Goal: Task Accomplishment & Management: Manage account settings

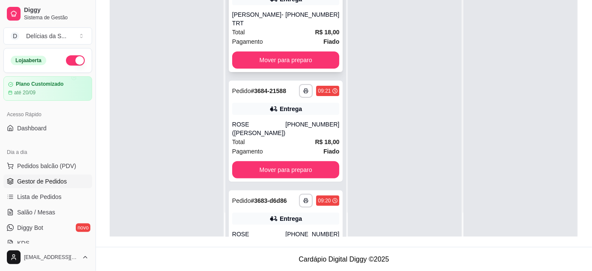
click at [279, 24] on div "[PERSON_NAME]- TRT" at bounding box center [258, 18] width 53 height 17
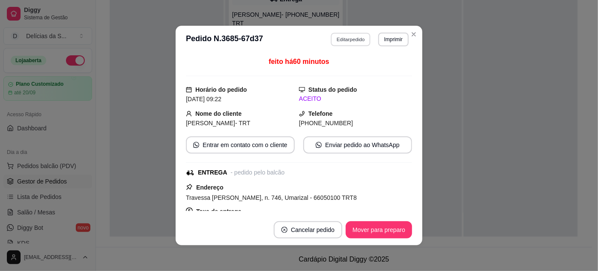
click at [349, 39] on button "Editar pedido" at bounding box center [351, 39] width 40 height 13
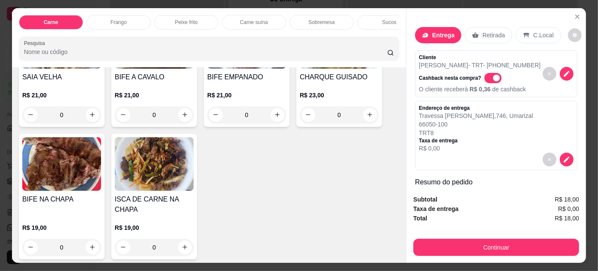
scroll to position [311, 0]
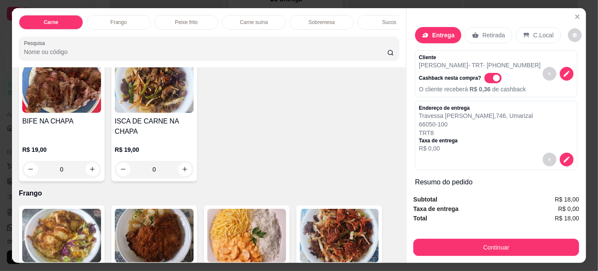
click at [160, 228] on img at bounding box center [154, 236] width 79 height 54
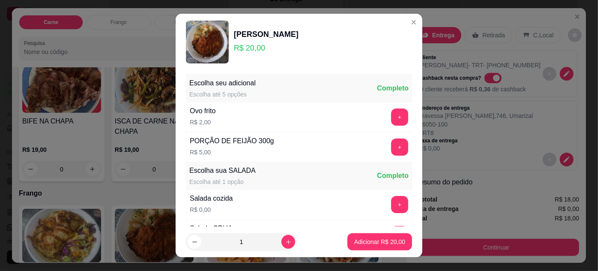
scroll to position [85, 0]
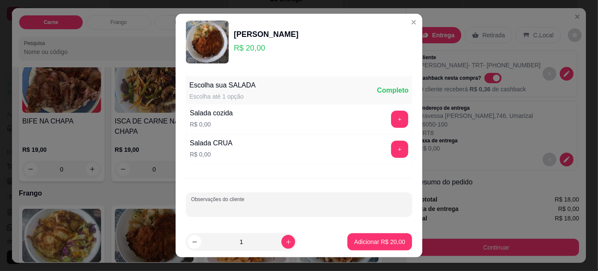
click at [307, 203] on input "Observações do cliente" at bounding box center [299, 207] width 216 height 9
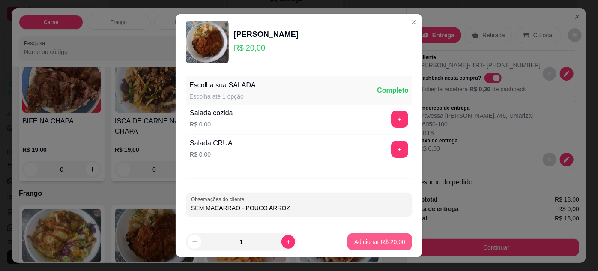
type input "SEM MACARRÃO - POUCO ARROZ"
click at [378, 244] on p "Adicionar R$ 20,00" at bounding box center [380, 242] width 50 height 8
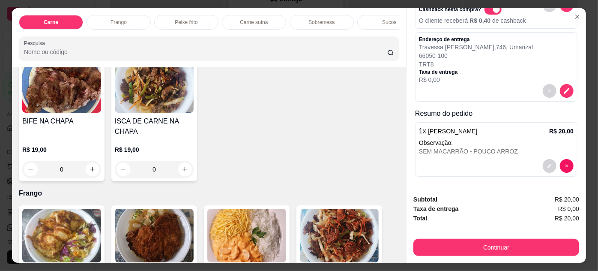
scroll to position [68, 0]
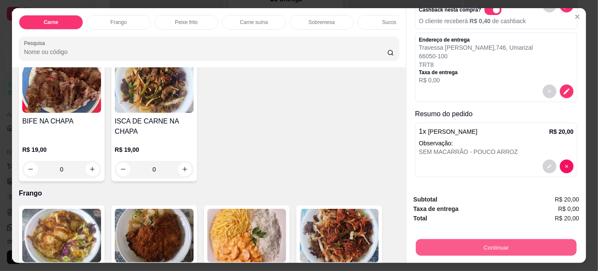
click at [507, 245] on button "Continuar" at bounding box center [496, 247] width 161 height 17
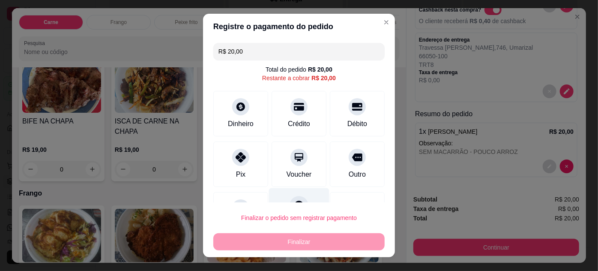
scroll to position [37, 0]
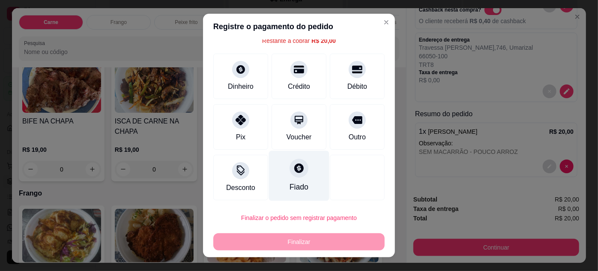
click at [293, 178] on div "Fiado" at bounding box center [299, 175] width 60 height 50
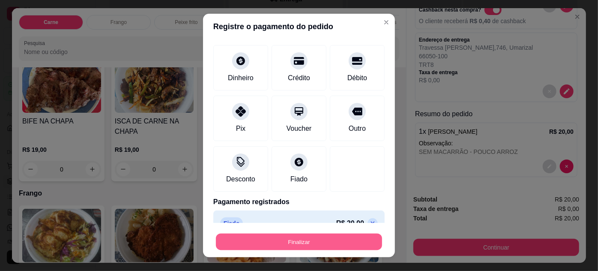
click at [305, 243] on button "Finalizar" at bounding box center [299, 241] width 166 height 17
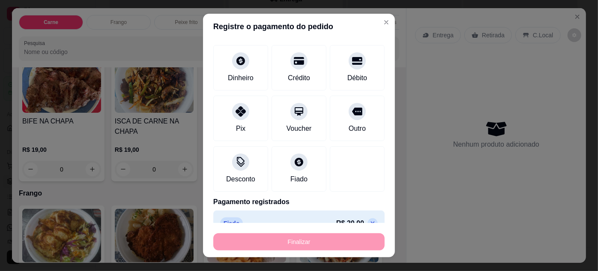
type input "-R$ 20,00"
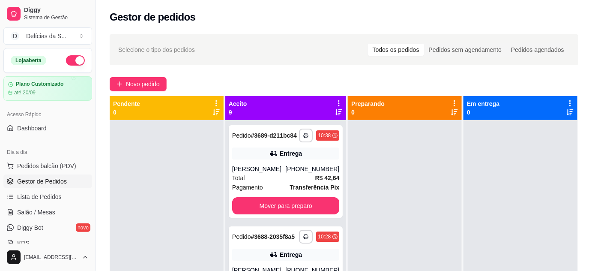
scroll to position [78, 0]
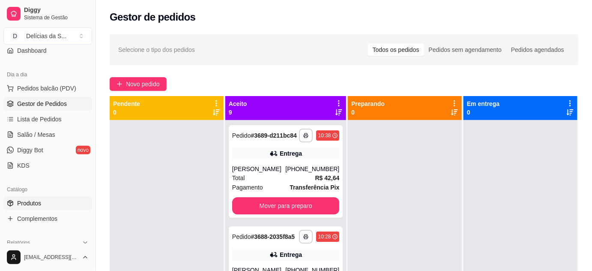
click at [36, 200] on span "Produtos" at bounding box center [29, 203] width 24 height 9
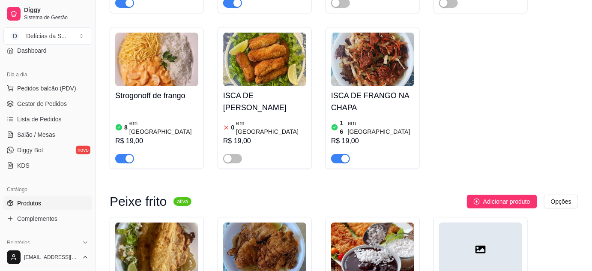
scroll to position [1090, 0]
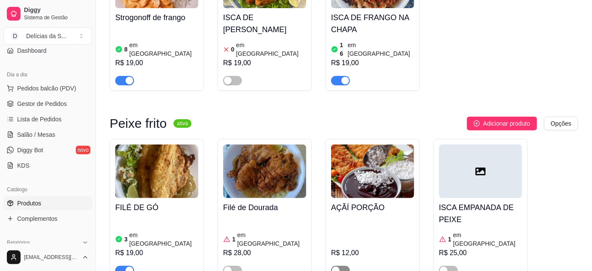
click at [341, 265] on span "button" at bounding box center [340, 269] width 19 height 9
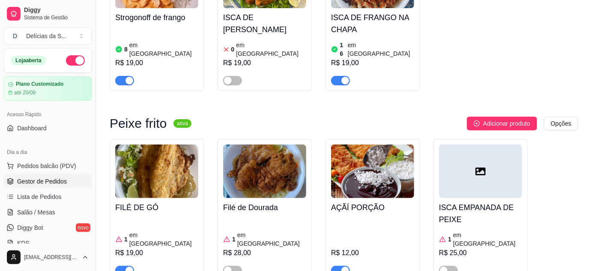
click at [60, 181] on span "Gestor de Pedidos" at bounding box center [42, 181] width 50 height 9
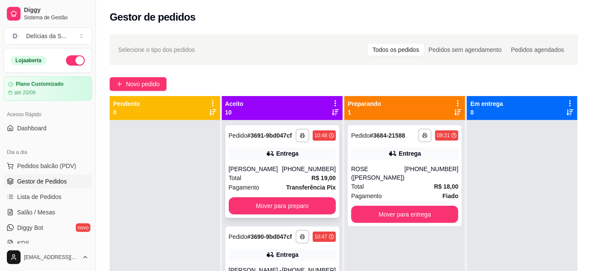
scroll to position [78, 0]
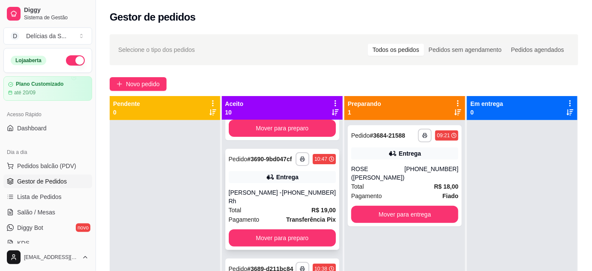
click at [274, 183] on div "Entrega" at bounding box center [282, 177] width 107 height 12
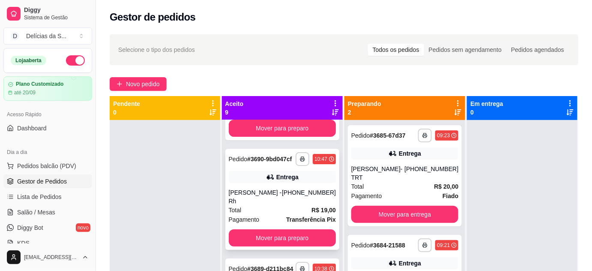
scroll to position [0, 0]
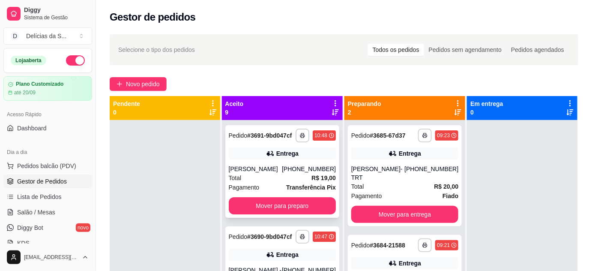
click at [271, 182] on div "Total R$ 19,00" at bounding box center [282, 177] width 107 height 9
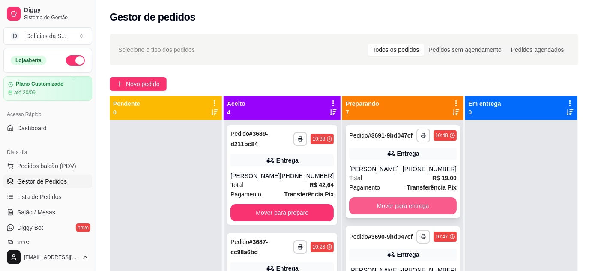
click at [402, 211] on button "Mover para entrega" at bounding box center [402, 205] width 107 height 17
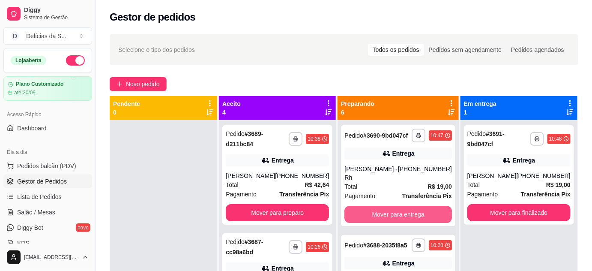
click at [402, 211] on button "Mover para entrega" at bounding box center [397, 214] width 107 height 17
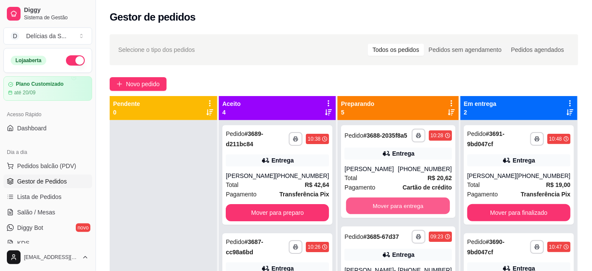
click at [402, 211] on button "Mover para entrega" at bounding box center [398, 205] width 104 height 17
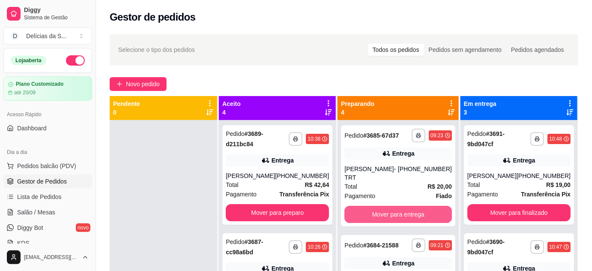
click at [402, 211] on button "Mover para entrega" at bounding box center [397, 214] width 107 height 17
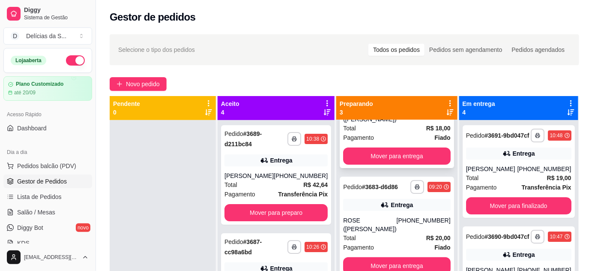
scroll to position [24, 0]
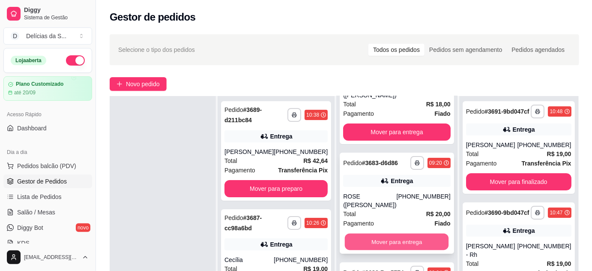
click at [403, 233] on button "Mover para entrega" at bounding box center [397, 241] width 104 height 17
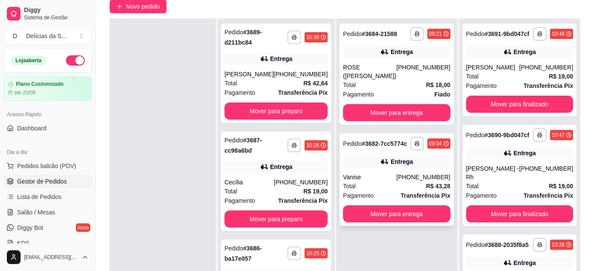
scroll to position [130, 0]
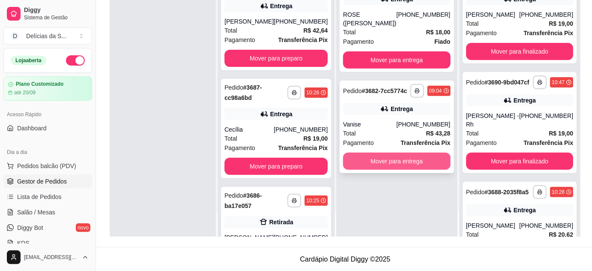
click at [402, 157] on button "Mover para entrega" at bounding box center [396, 160] width 107 height 17
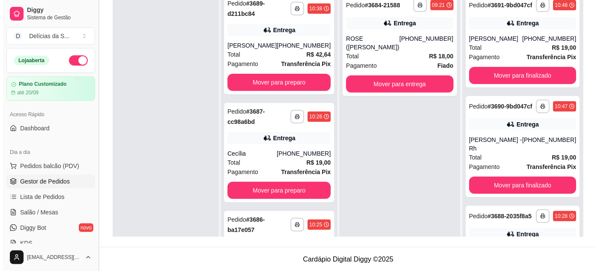
scroll to position [0, 0]
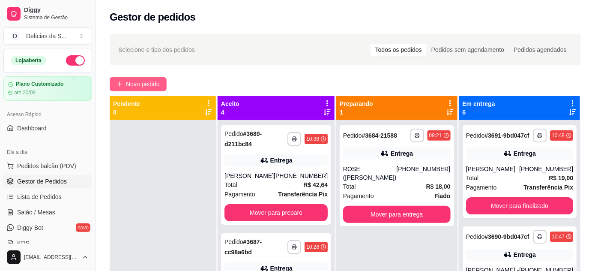
click at [149, 86] on span "Novo pedido" at bounding box center [143, 83] width 34 height 9
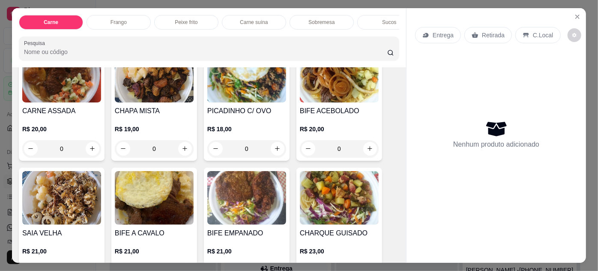
scroll to position [155, 0]
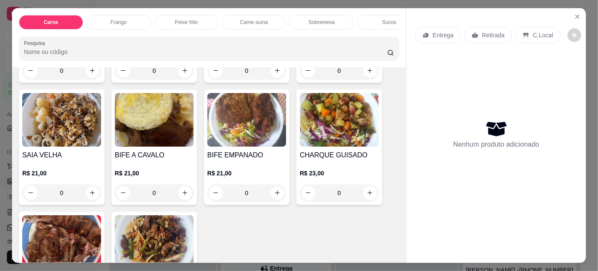
click at [78, 215] on div "BIFE NA CHAPA R$ 19,00 0" at bounding box center [62, 274] width 86 height 125
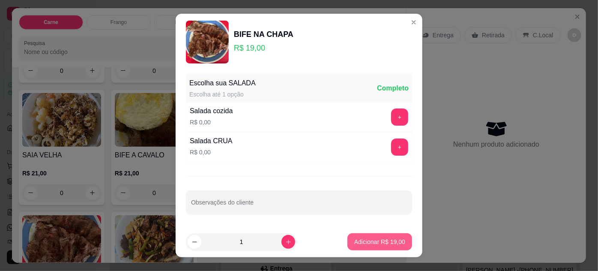
click at [377, 241] on p "Adicionar R$ 19,00" at bounding box center [379, 241] width 51 height 9
type input "1"
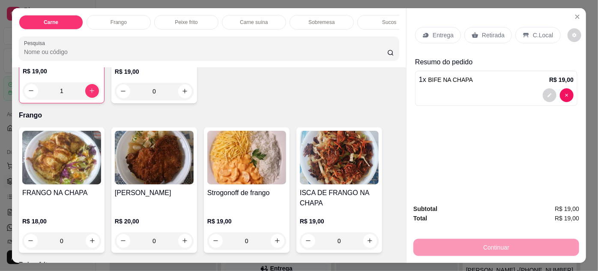
scroll to position [467, 0]
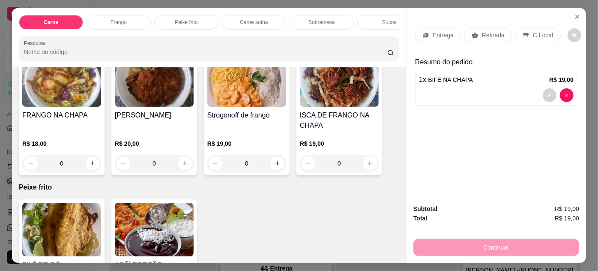
click at [158, 110] on div "FRANGO EMPANADO R$ 20,00 0" at bounding box center [154, 112] width 86 height 125
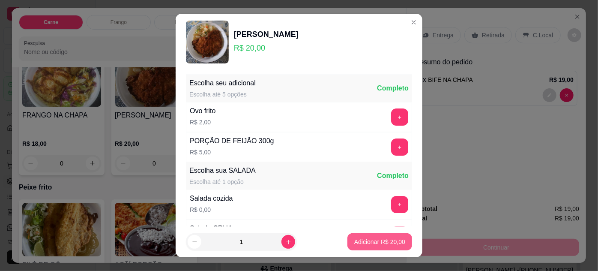
click at [367, 240] on p "Adicionar R$ 20,00" at bounding box center [379, 241] width 51 height 9
type input "1"
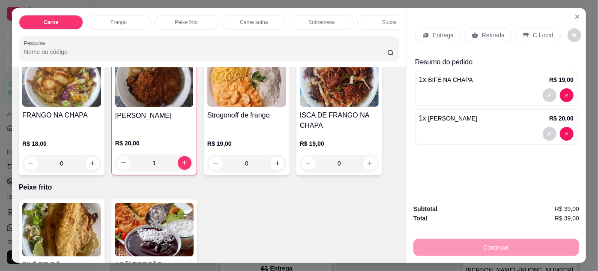
click at [439, 31] on p "Entrega" at bounding box center [442, 35] width 21 height 9
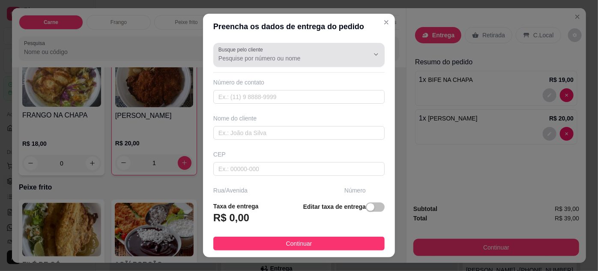
click at [320, 63] on div at bounding box center [298, 54] width 161 height 17
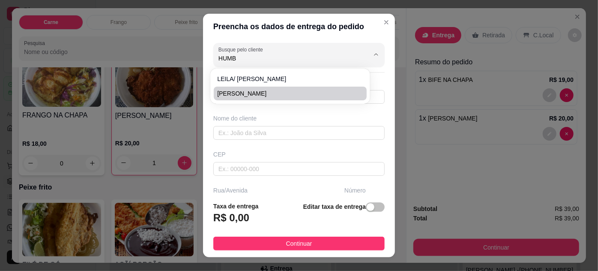
click at [242, 92] on span "[PERSON_NAME]" at bounding box center [285, 93] width 137 height 9
type input "[PERSON_NAME]"
type input "91981357056"
type input "[PERSON_NAME]"
type input "PORTO DE ALBANY"
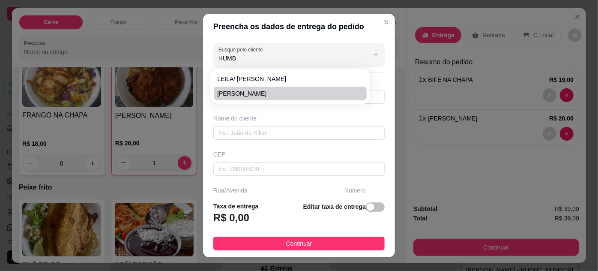
type input "885"
type input "AP.1202"
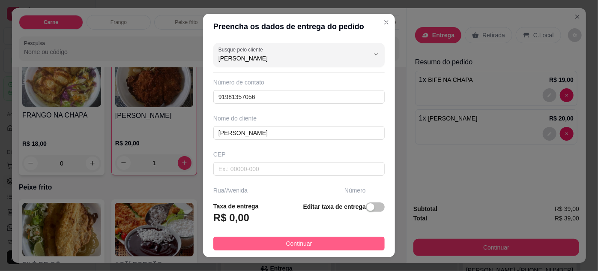
type input "[PERSON_NAME]"
click at [355, 243] on button "Continuar" at bounding box center [298, 243] width 171 height 14
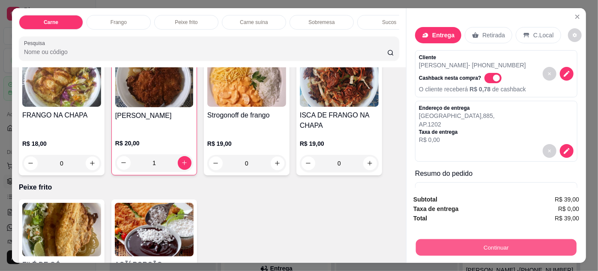
click at [495, 244] on button "Continuar" at bounding box center [496, 247] width 161 height 17
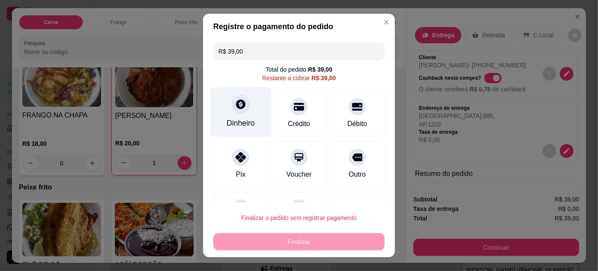
click at [239, 109] on icon at bounding box center [240, 103] width 11 height 11
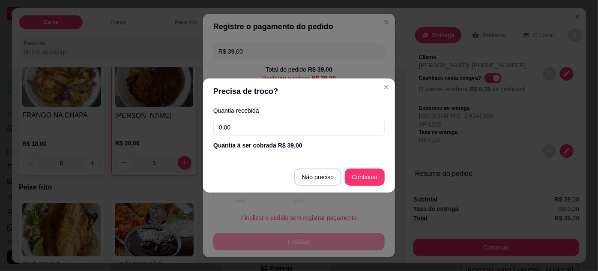
click at [283, 123] on input "0,00" at bounding box center [298, 127] width 171 height 17
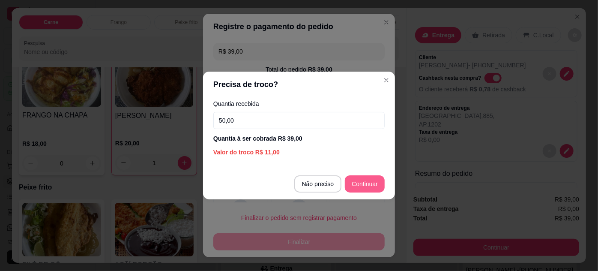
type input "50,00"
type input "R$ 0,00"
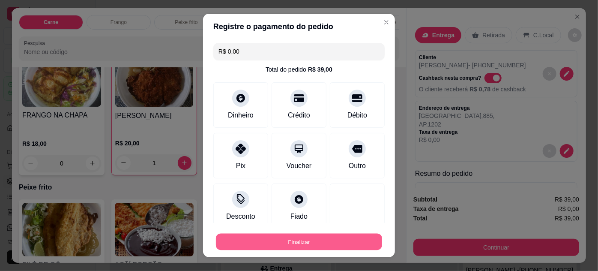
click at [294, 240] on button "Finalizar" at bounding box center [299, 241] width 166 height 17
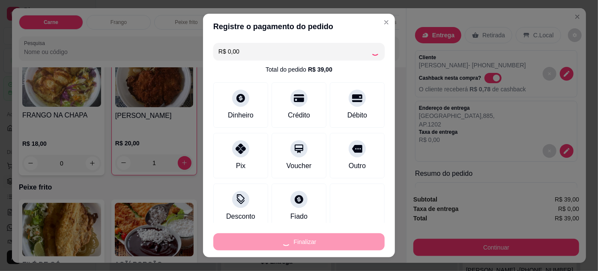
type input "0"
type input "-R$ 39,00"
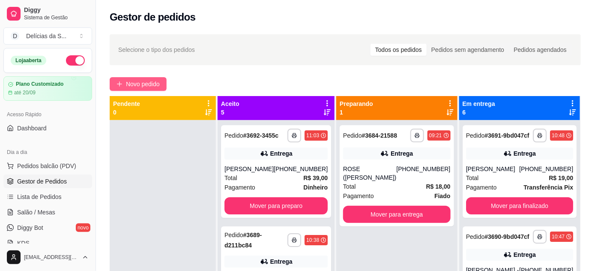
click at [146, 83] on span "Novo pedido" at bounding box center [143, 83] width 34 height 9
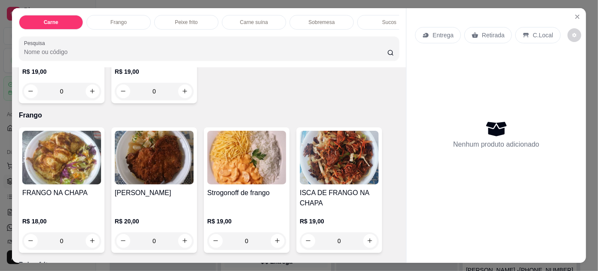
scroll to position [467, 0]
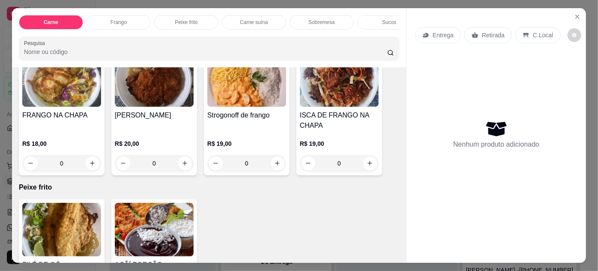
click at [54, 217] on img at bounding box center [61, 230] width 79 height 54
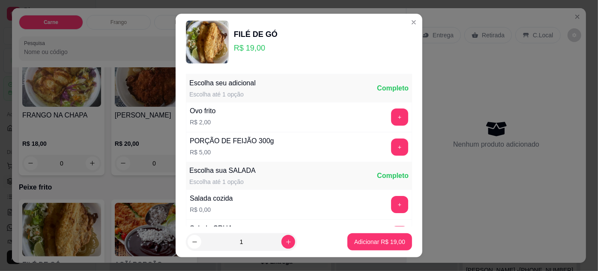
scroll to position [85, 0]
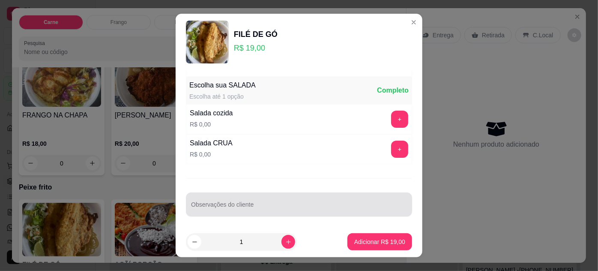
click at [217, 210] on div at bounding box center [299, 204] width 216 height 17
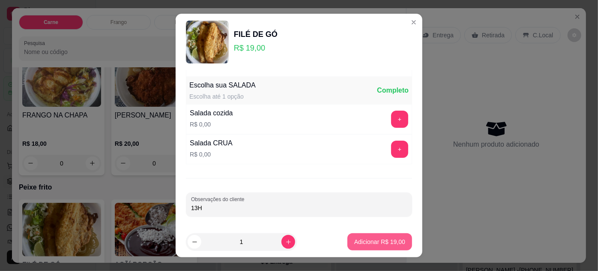
type input "13H"
click at [366, 244] on p "Adicionar R$ 19,00" at bounding box center [380, 242] width 50 height 8
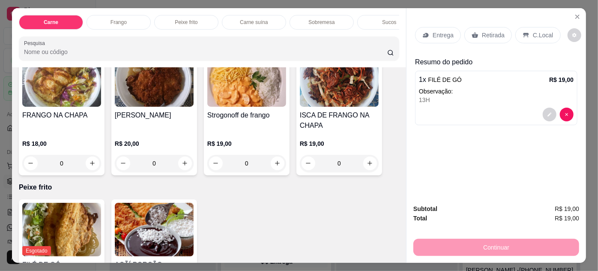
click at [482, 32] on p "Retirada" at bounding box center [493, 35] width 23 height 9
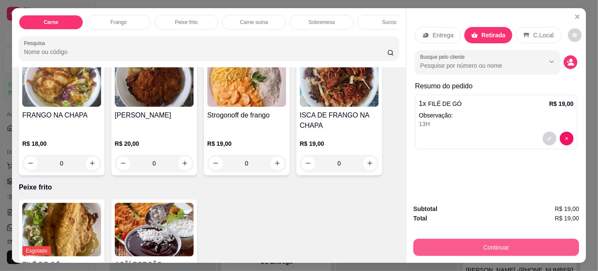
click at [516, 239] on button "Continuar" at bounding box center [496, 247] width 166 height 17
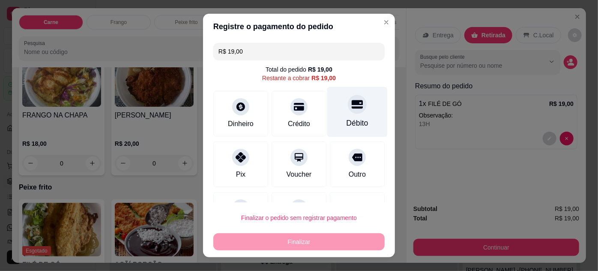
click at [352, 107] on icon at bounding box center [357, 104] width 11 height 9
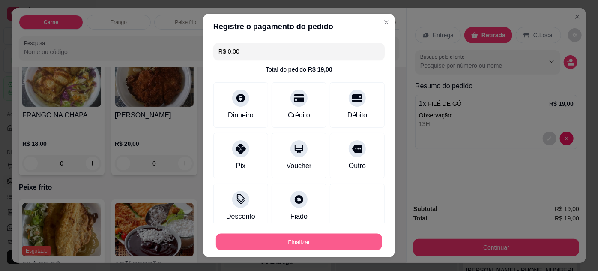
click at [338, 240] on button "Finalizar" at bounding box center [299, 241] width 166 height 17
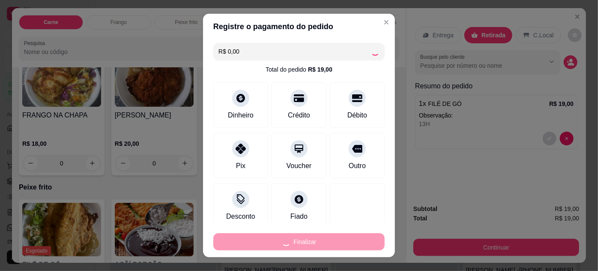
type input "-R$ 19,00"
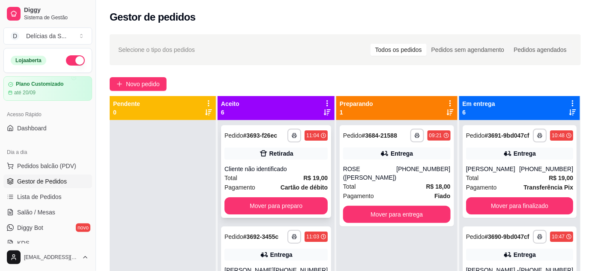
click at [299, 166] on div "Cliente não identificado" at bounding box center [275, 168] width 103 height 9
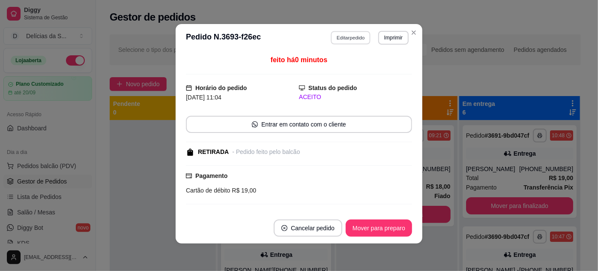
click at [346, 35] on button "Editar pedido" at bounding box center [351, 37] width 40 height 13
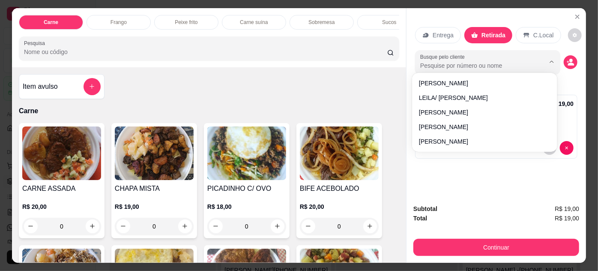
click at [512, 61] on input "Busque pelo cliente" at bounding box center [475, 65] width 111 height 9
type input "JUN"
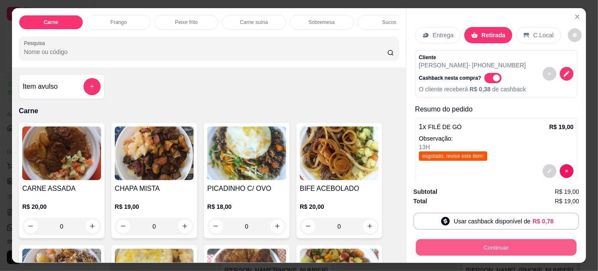
click at [483, 242] on button "Continuar" at bounding box center [496, 247] width 161 height 17
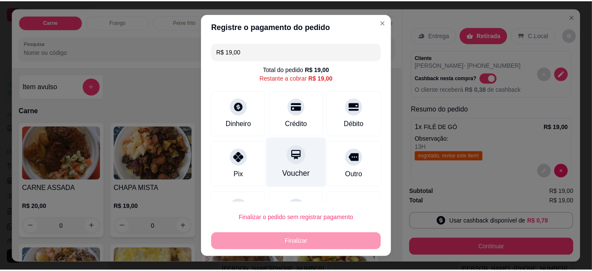
scroll to position [37, 0]
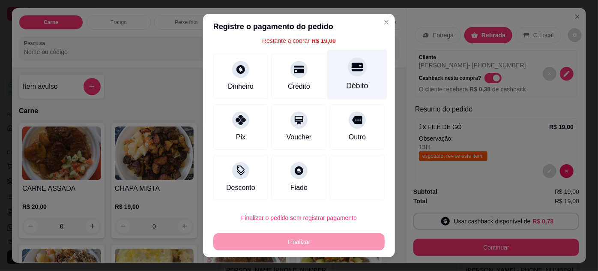
click at [346, 80] on div "Débito" at bounding box center [357, 85] width 22 height 11
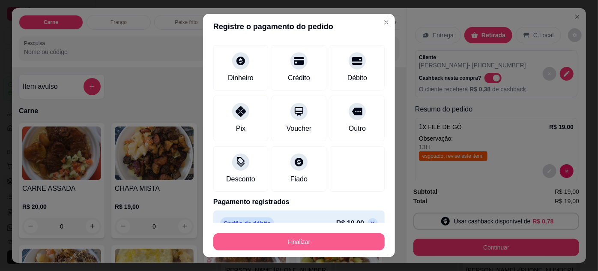
click at [343, 243] on button "Finalizar" at bounding box center [298, 241] width 171 height 17
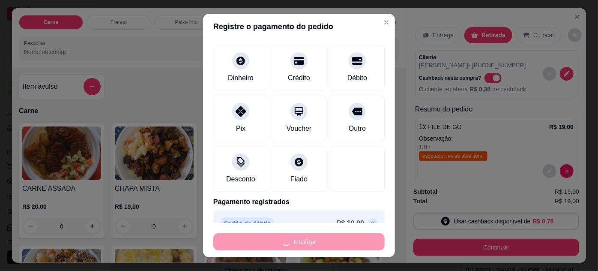
type input "-R$ 19,00"
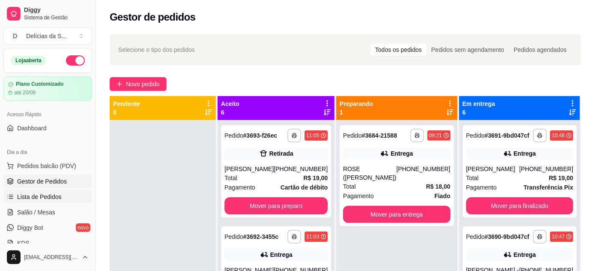
scroll to position [78, 0]
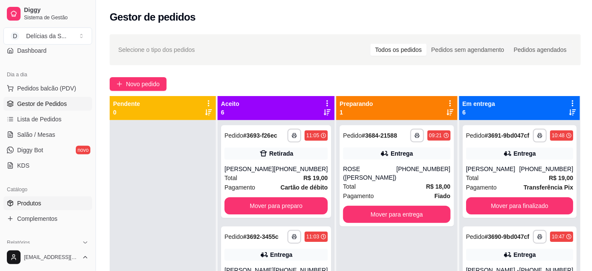
click at [44, 202] on link "Produtos" at bounding box center [47, 203] width 89 height 14
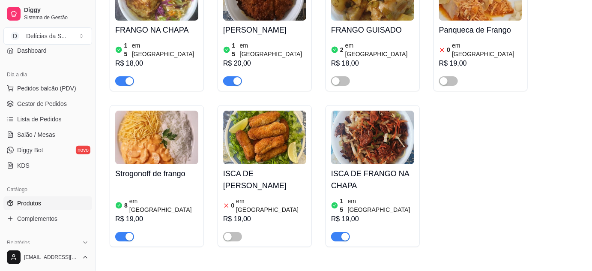
scroll to position [1012, 0]
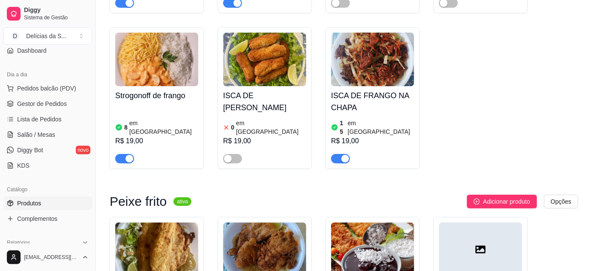
click at [154, 222] on img at bounding box center [156, 249] width 83 height 54
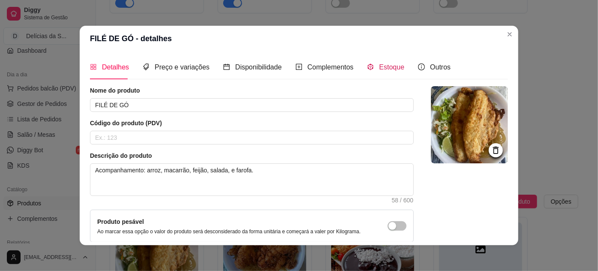
click at [379, 71] on span "Estoque" at bounding box center [391, 66] width 25 height 7
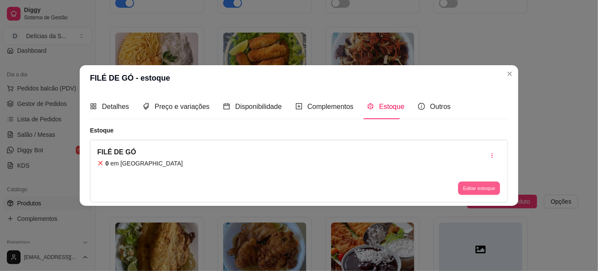
click at [475, 191] on button "Editar estoque" at bounding box center [479, 187] width 42 height 13
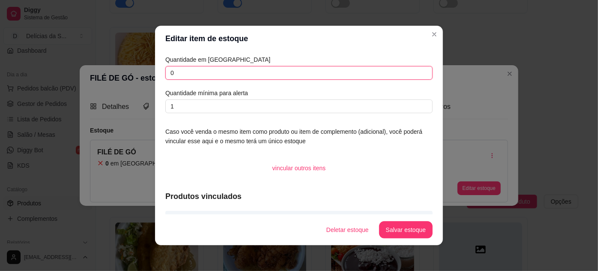
click at [406, 72] on input "0" at bounding box center [298, 73] width 267 height 14
type input "07"
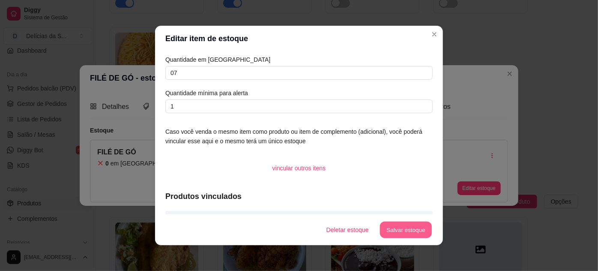
click at [419, 231] on button "Salvar estoque" at bounding box center [405, 229] width 52 height 17
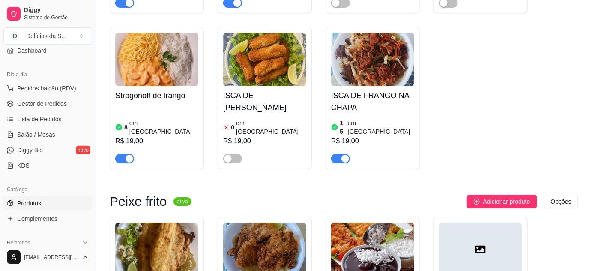
scroll to position [1090, 0]
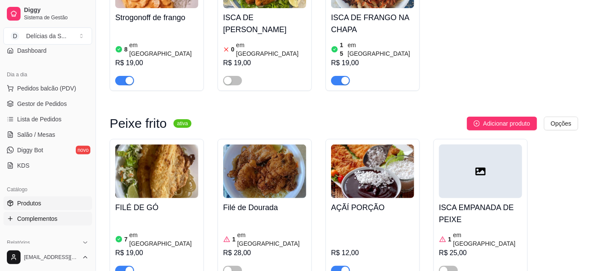
click at [53, 221] on span "Complementos" at bounding box center [37, 218] width 40 height 9
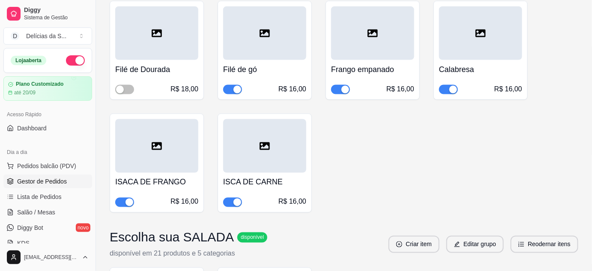
click at [53, 178] on span "Gestor de Pedidos" at bounding box center [42, 181] width 50 height 9
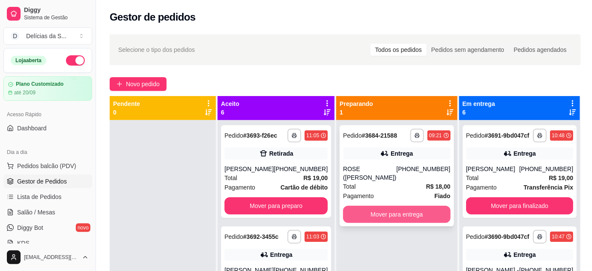
click at [413, 206] on button "Mover para entrega" at bounding box center [396, 214] width 107 height 17
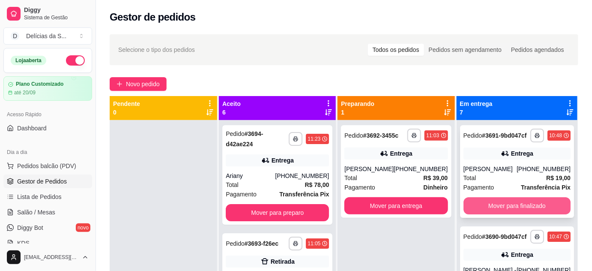
click at [482, 211] on button "Mover para finalizado" at bounding box center [516, 205] width 107 height 17
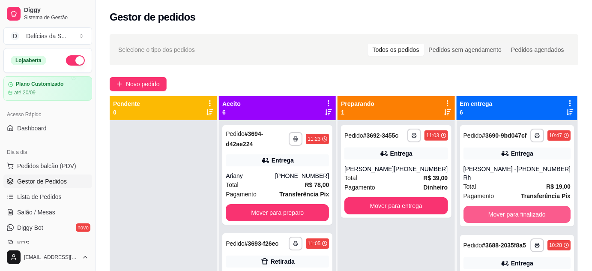
click at [480, 211] on button "Mover para finalizado" at bounding box center [516, 214] width 107 height 17
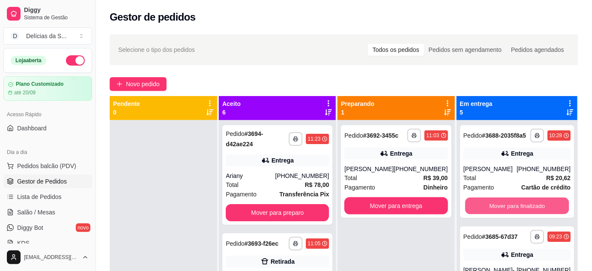
click at [480, 211] on button "Mover para finalizado" at bounding box center [517, 205] width 104 height 17
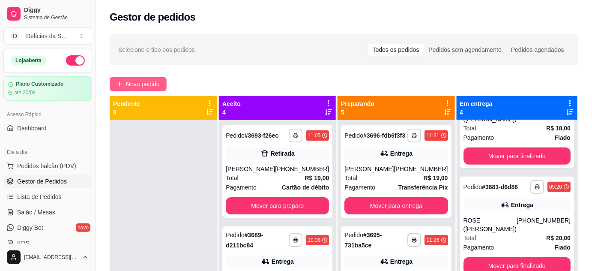
click at [123, 87] on button "Novo pedido" at bounding box center [138, 84] width 57 height 14
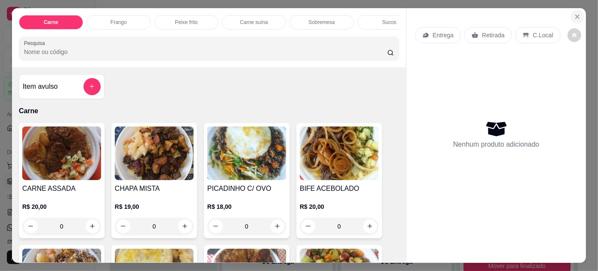
click at [576, 15] on icon "Close" at bounding box center [577, 16] width 3 height 3
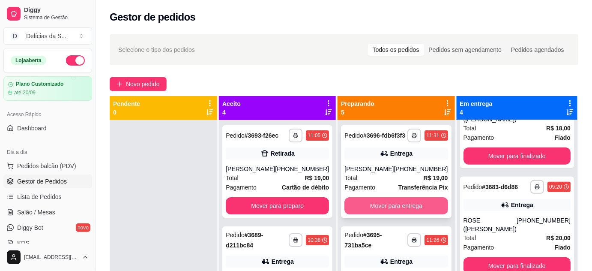
click at [407, 214] on button "Mover para entrega" at bounding box center [395, 205] width 103 height 17
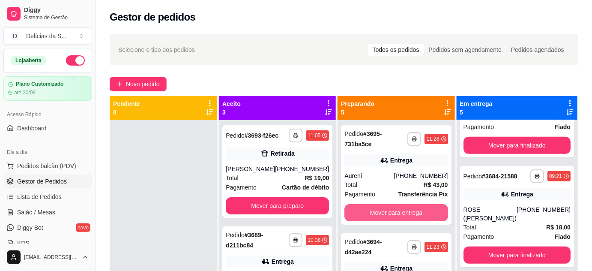
scroll to position [278, 0]
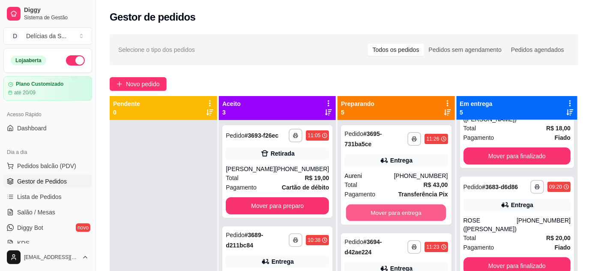
click at [407, 216] on button "Mover para entrega" at bounding box center [396, 212] width 100 height 17
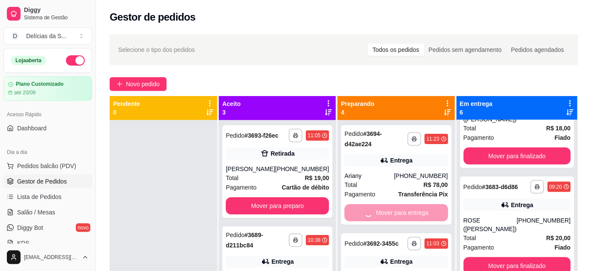
scroll to position [494, 0]
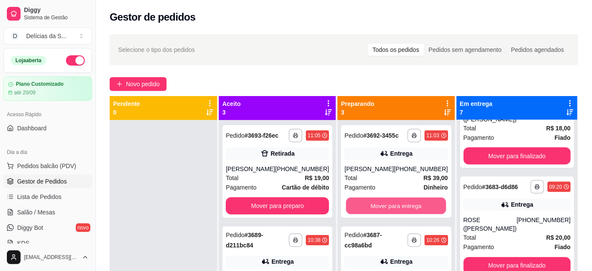
click at [407, 214] on button "Mover para entrega" at bounding box center [396, 205] width 100 height 17
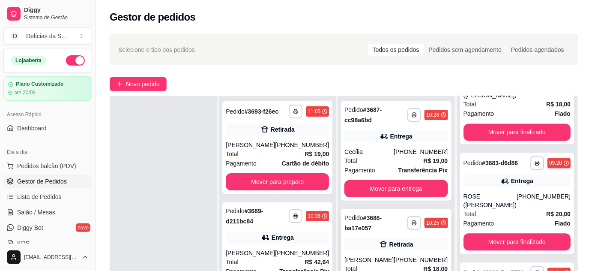
scroll to position [78, 0]
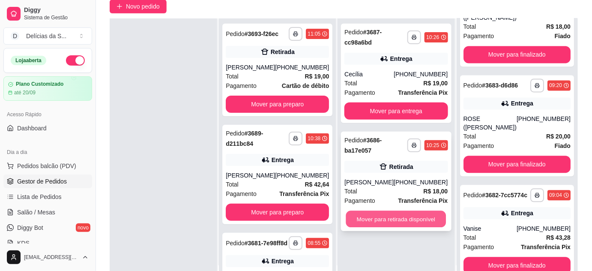
click at [412, 221] on button "Mover para retirada disponível" at bounding box center [396, 219] width 100 height 17
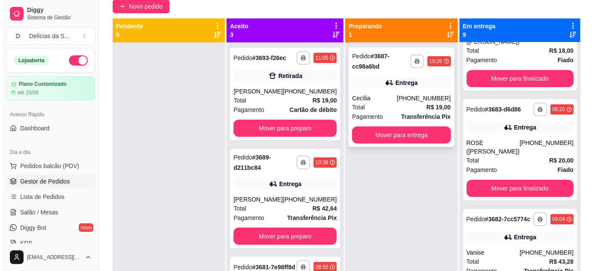
scroll to position [0, 0]
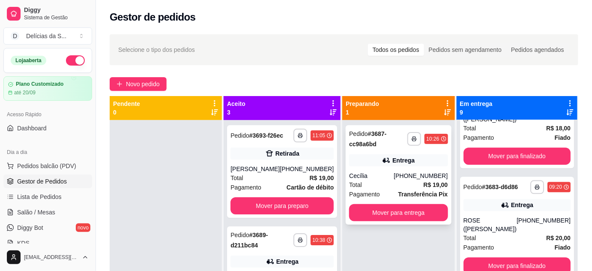
click at [418, 196] on strong "Transferência Pix" at bounding box center [423, 194] width 50 height 7
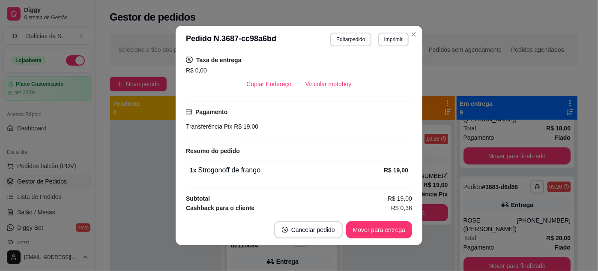
scroll to position [2, 0]
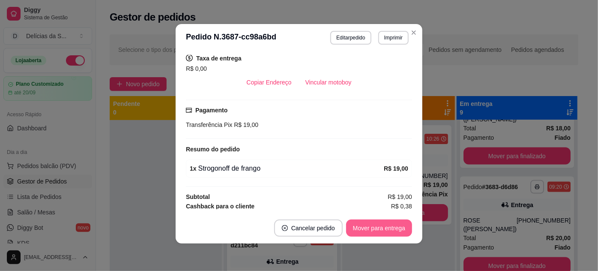
click at [398, 230] on button "Mover para entrega" at bounding box center [379, 227] width 66 height 17
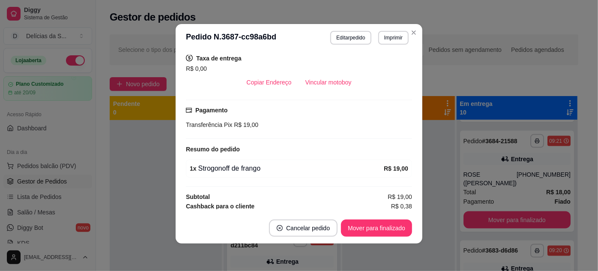
scroll to position [819, 0]
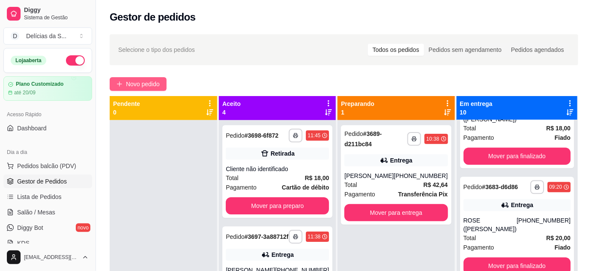
click at [152, 84] on span "Novo pedido" at bounding box center [143, 83] width 34 height 9
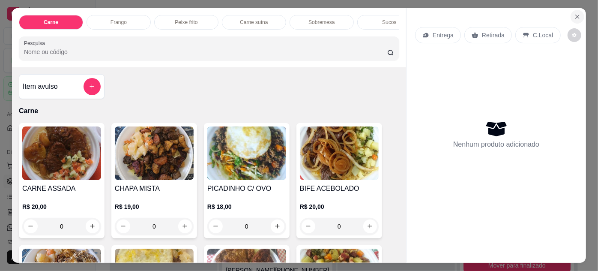
click at [577, 15] on icon "Close" at bounding box center [577, 16] width 7 height 7
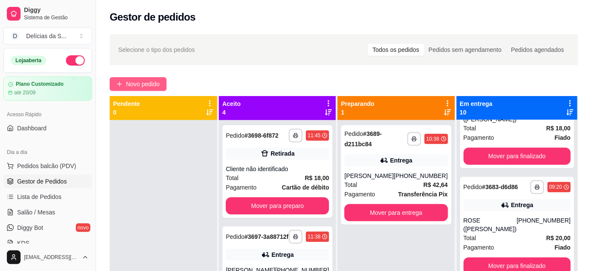
click at [121, 84] on icon "plus" at bounding box center [119, 84] width 5 height 0
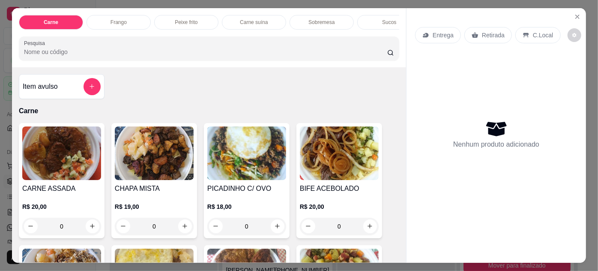
click at [275, 146] on img at bounding box center [246, 153] width 79 height 54
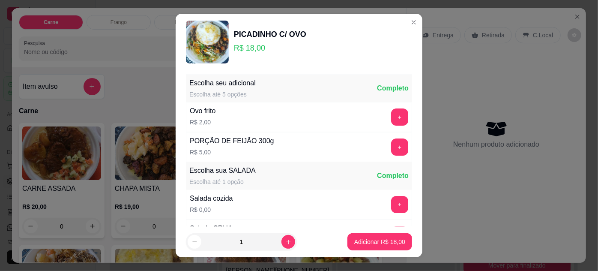
scroll to position [85, 0]
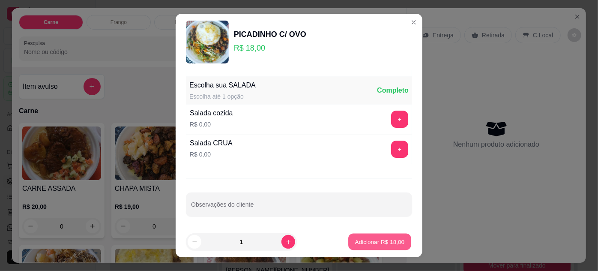
click at [376, 239] on p "Adicionar R$ 18,00" at bounding box center [380, 242] width 50 height 8
type input "1"
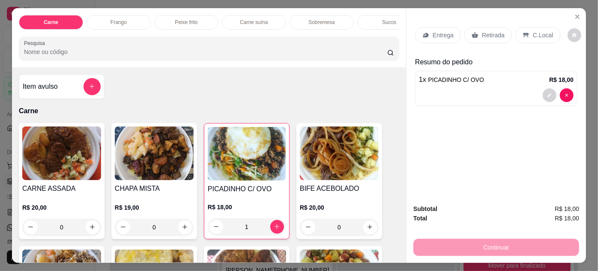
click at [441, 35] on p "Entrega" at bounding box center [442, 35] width 21 height 9
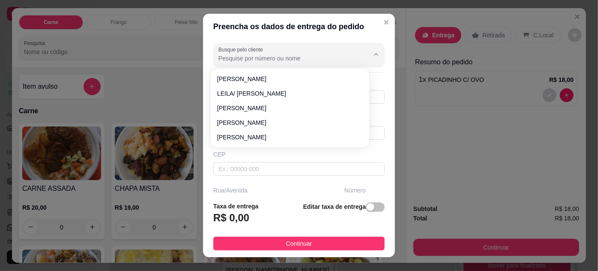
click at [304, 57] on input "Busque pelo cliente" at bounding box center [286, 58] width 137 height 9
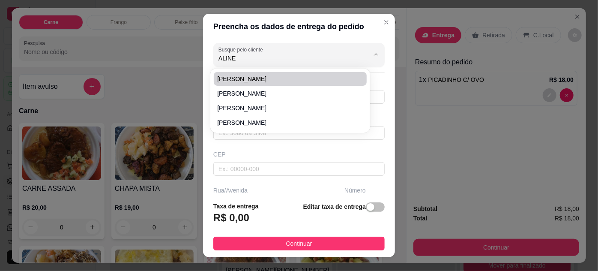
click at [298, 81] on span "[PERSON_NAME]" at bounding box center [285, 79] width 137 height 9
type input "[PERSON_NAME]"
type input "91999815893"
type input "[PERSON_NAME]"
type input "TV.VILETA"
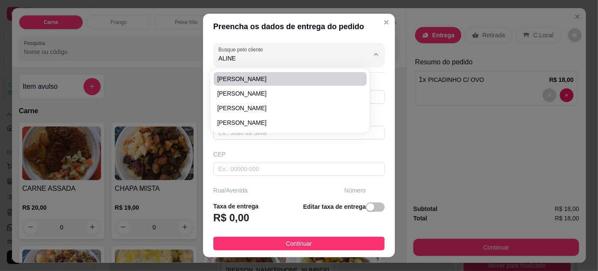
type input "1197"
type input "ED. DHARHAN APTO. 1603"
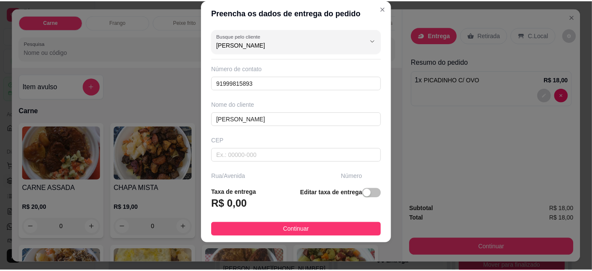
scroll to position [131, 0]
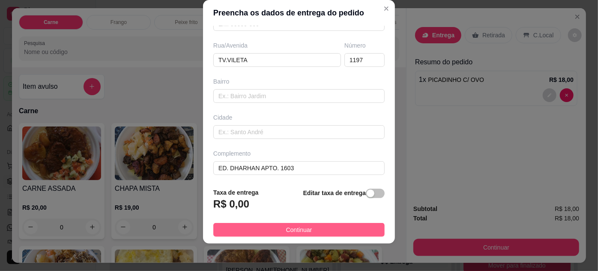
type input "[PERSON_NAME]"
click at [348, 227] on button "Continuar" at bounding box center [298, 230] width 171 height 14
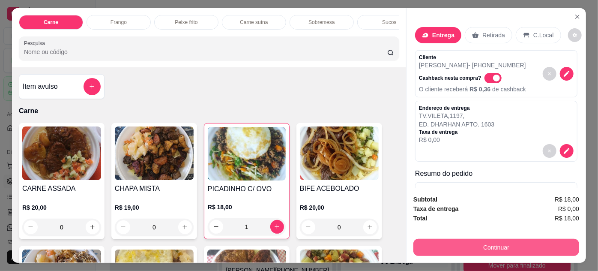
click at [478, 246] on button "Continuar" at bounding box center [496, 247] width 166 height 17
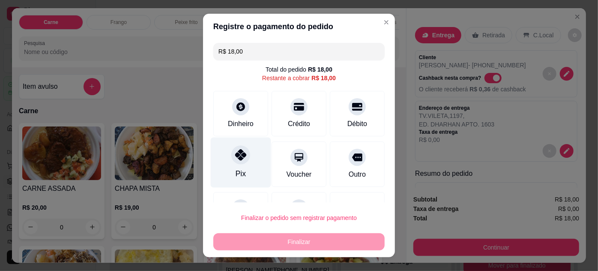
click at [242, 160] on div at bounding box center [240, 154] width 19 height 19
type input "R$ 0,00"
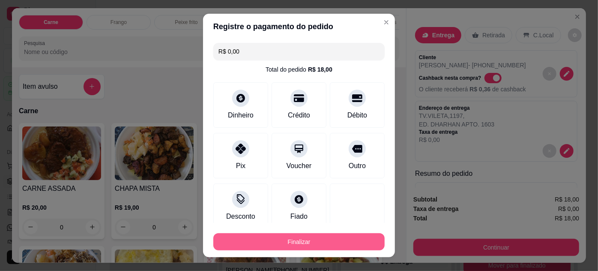
click at [312, 238] on button "Finalizar" at bounding box center [298, 241] width 171 height 17
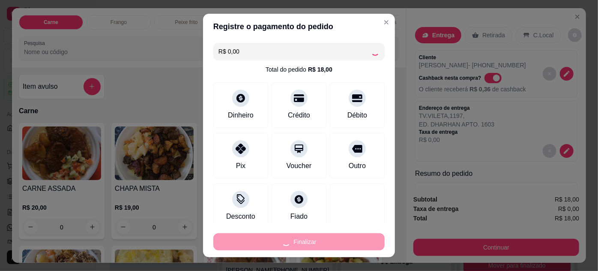
type input "0"
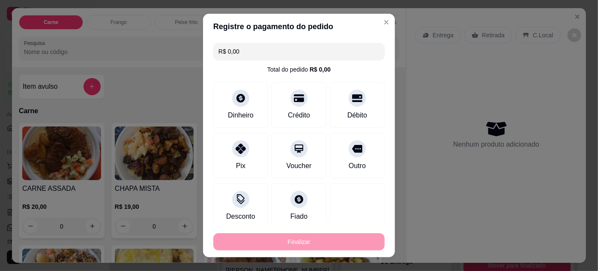
type input "-R$ 18,00"
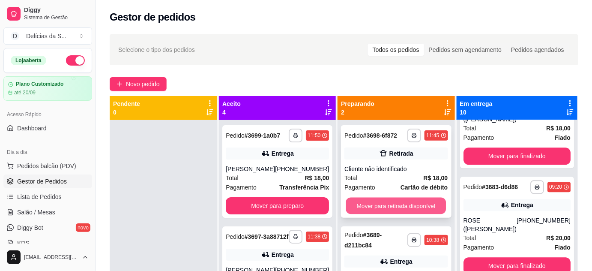
click at [407, 205] on button "Mover para retirada disponível" at bounding box center [396, 205] width 100 height 17
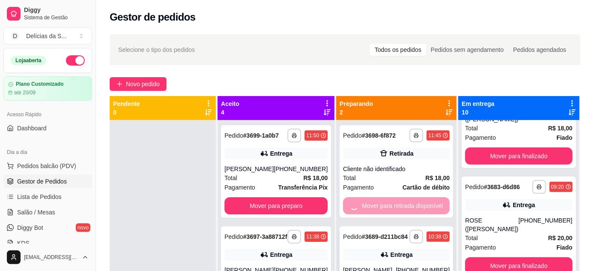
scroll to position [919, 0]
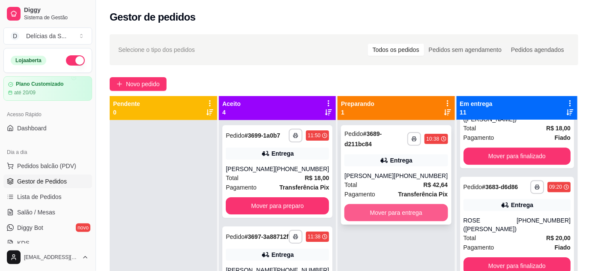
click at [405, 212] on button "Mover para entrega" at bounding box center [395, 212] width 103 height 17
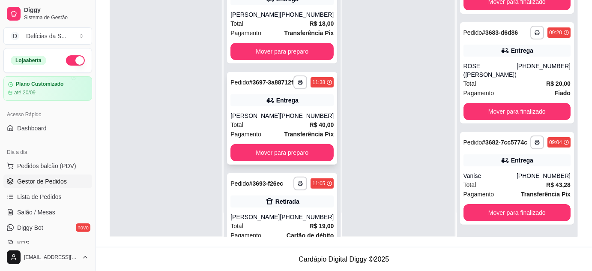
scroll to position [0, 0]
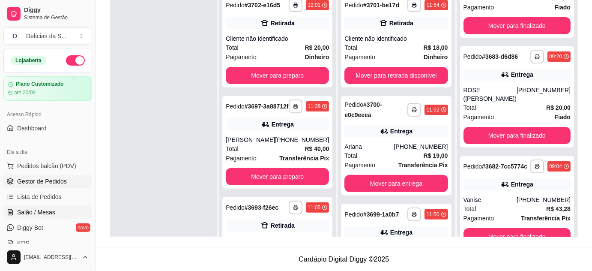
click at [38, 211] on span "Salão / Mesas" at bounding box center [36, 212] width 38 height 9
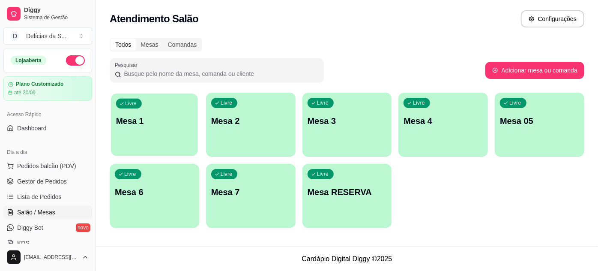
click at [137, 123] on p "Mesa 1" at bounding box center [154, 121] width 77 height 12
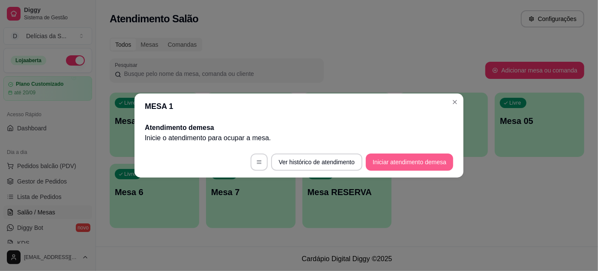
click at [419, 163] on button "Iniciar atendimento de mesa" at bounding box center [409, 161] width 87 height 17
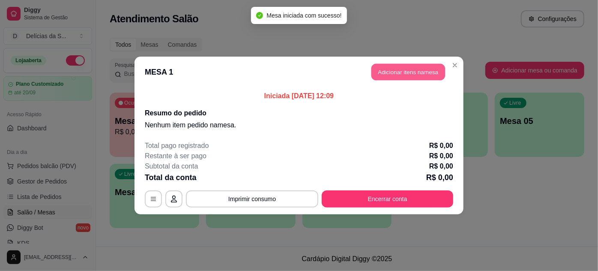
click at [375, 75] on button "Adicionar itens na mesa" at bounding box center [408, 72] width 74 height 17
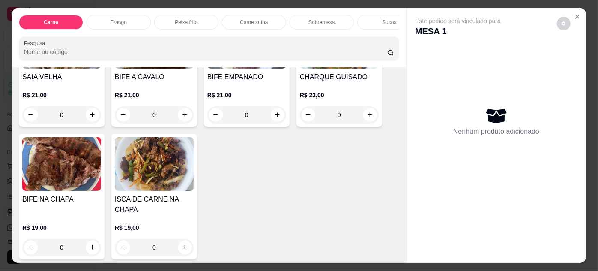
scroll to position [155, 0]
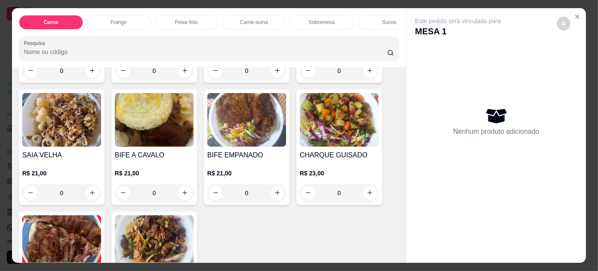
click at [220, 132] on img at bounding box center [246, 120] width 79 height 54
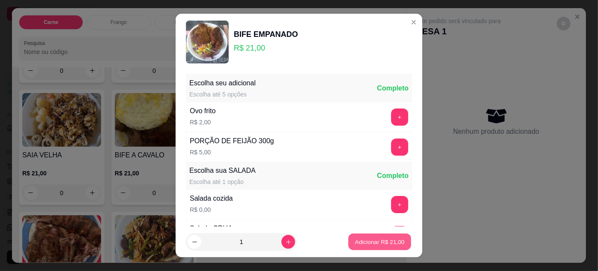
click at [377, 244] on p "Adicionar R$ 21,00" at bounding box center [380, 242] width 50 height 8
type input "1"
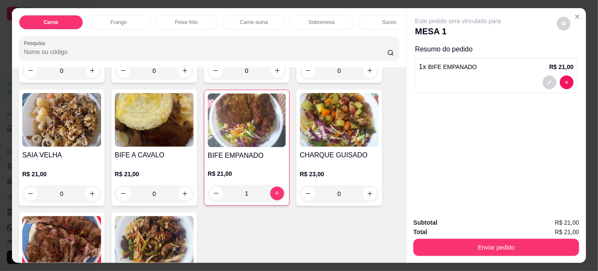
scroll to position [0, 0]
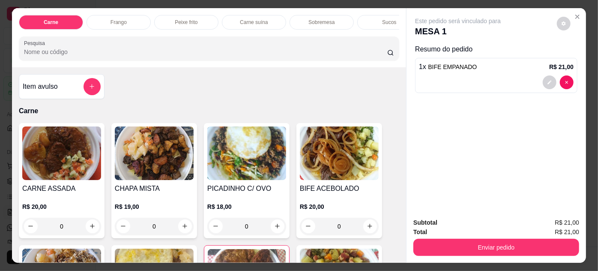
click at [56, 93] on div "Item avulso" at bounding box center [62, 86] width 78 height 17
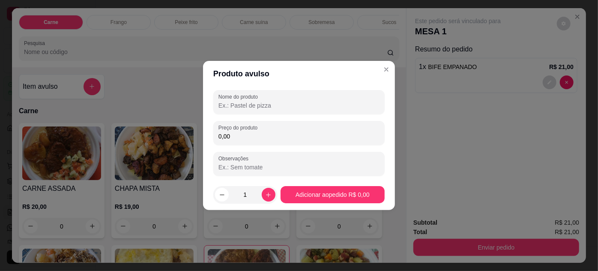
click at [286, 107] on input "Nome do produto" at bounding box center [298, 105] width 161 height 9
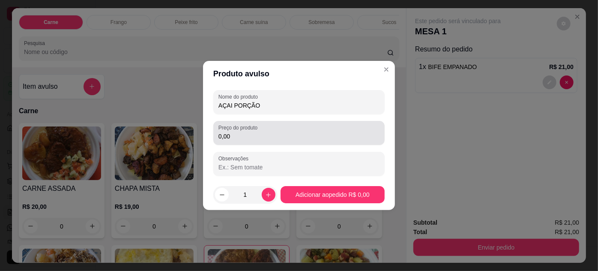
type input "AÇAI PORÇÃO"
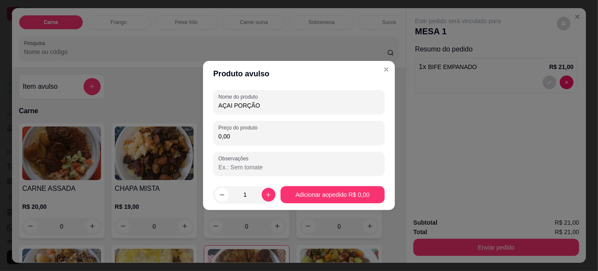
click at [264, 137] on input "0,00" at bounding box center [298, 136] width 161 height 9
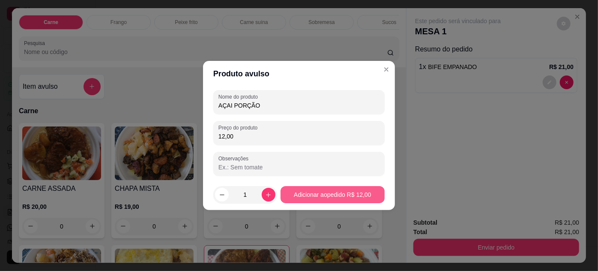
type input "12,00"
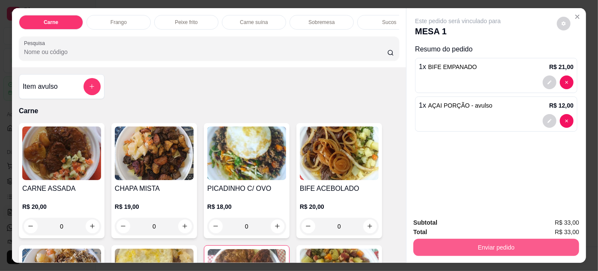
click at [462, 239] on button "Enviar pedido" at bounding box center [496, 247] width 166 height 17
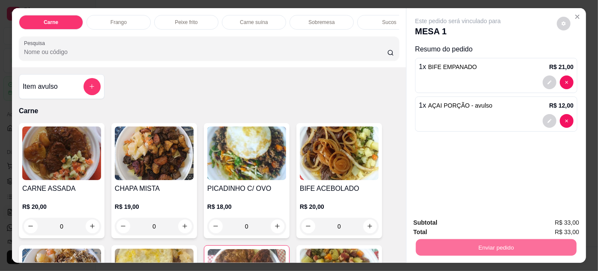
click at [463, 224] on button "Não registrar e enviar pedido" at bounding box center [468, 223] width 86 height 16
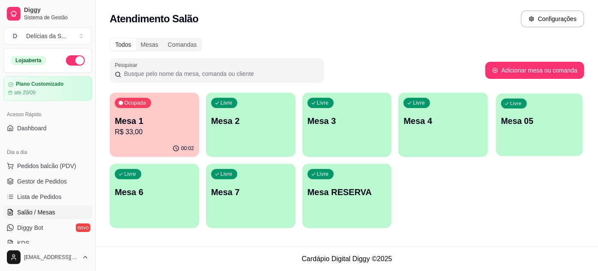
click at [525, 111] on div "Livre Mesa 05" at bounding box center [539, 119] width 87 height 52
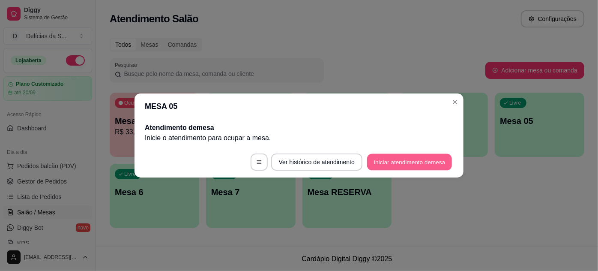
click at [374, 164] on button "Iniciar atendimento de mesa" at bounding box center [409, 162] width 85 height 17
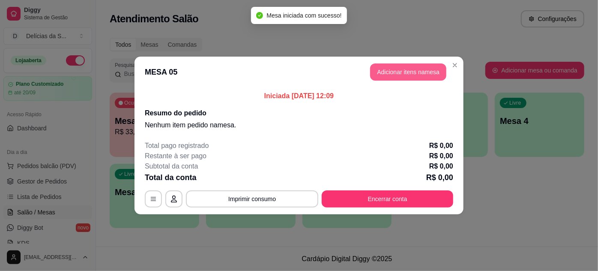
click at [405, 76] on button "Adicionar itens na mesa" at bounding box center [408, 71] width 76 height 17
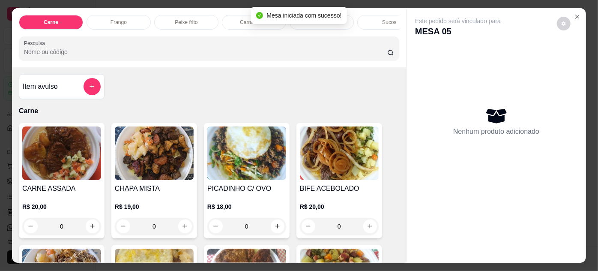
click at [245, 162] on img at bounding box center [246, 153] width 79 height 54
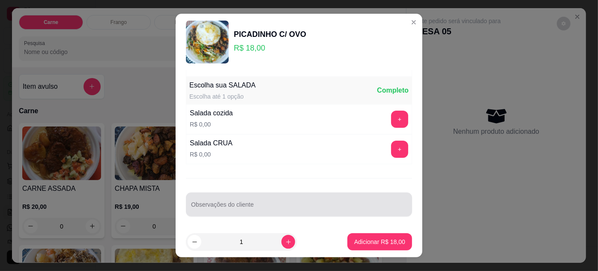
scroll to position [14, 0]
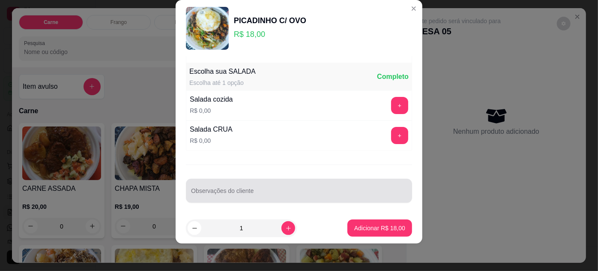
click at [292, 190] on input "Observações do cliente" at bounding box center [299, 194] width 216 height 9
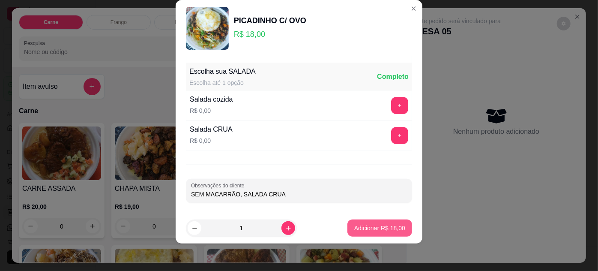
type input "SEM MACARRÃO, SALADA CRUA"
click at [369, 223] on button "Adicionar R$ 18,00" at bounding box center [379, 228] width 63 height 17
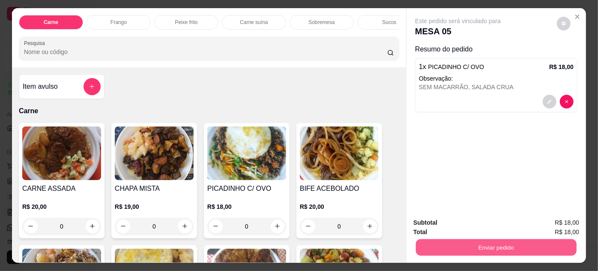
click at [449, 242] on button "Enviar pedido" at bounding box center [496, 247] width 161 height 17
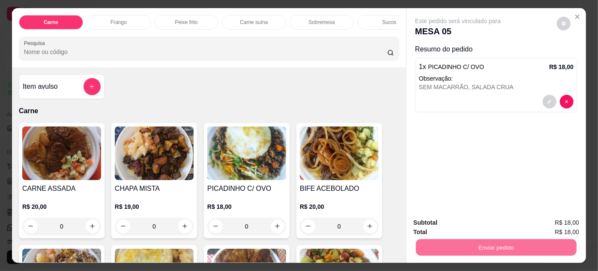
click at [444, 221] on button "Não registrar e enviar pedido" at bounding box center [468, 223] width 86 height 16
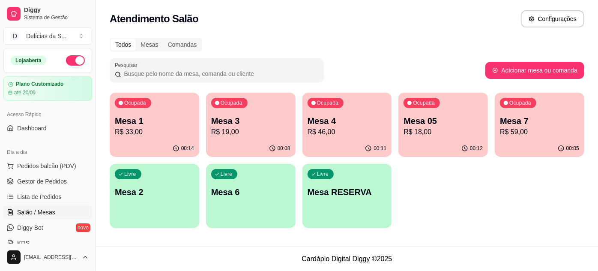
click at [439, 137] on div "Ocupada Mesa 05 R$ 18,00" at bounding box center [442, 116] width 89 height 48
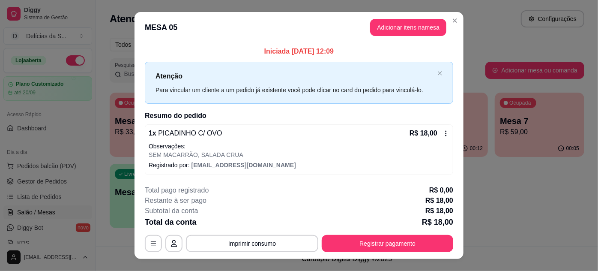
scroll to position [15, 0]
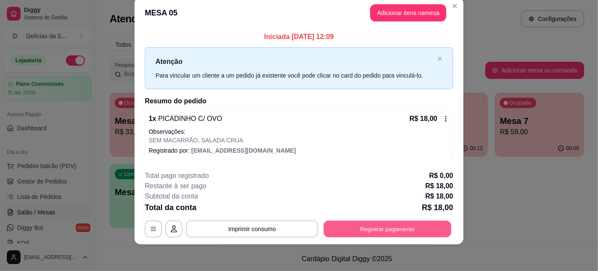
click at [363, 231] on button "Registrar pagamento" at bounding box center [388, 228] width 128 height 17
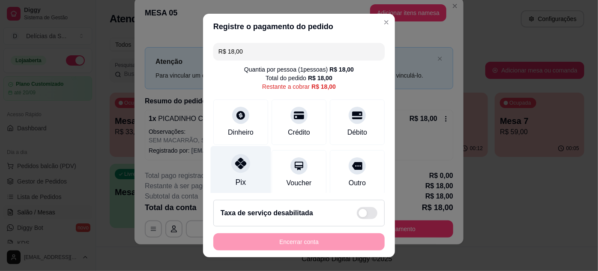
click at [237, 166] on icon at bounding box center [240, 163] width 11 height 11
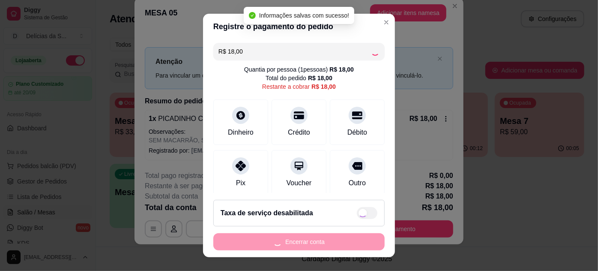
type input "R$ 0,00"
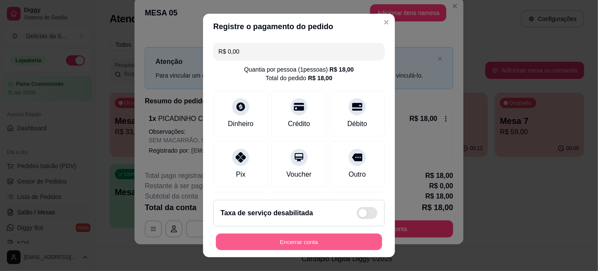
click at [303, 246] on button "Encerrar conta" at bounding box center [299, 241] width 166 height 17
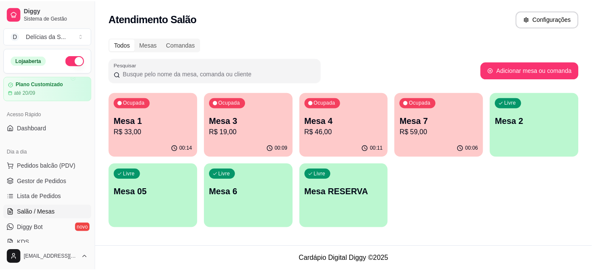
scroll to position [78, 0]
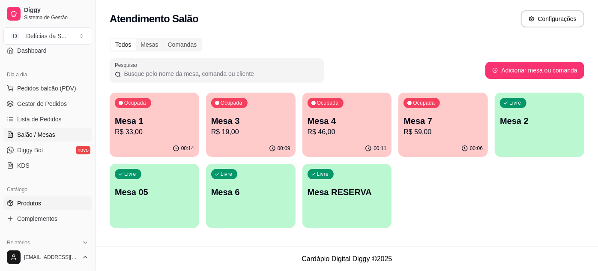
click at [42, 203] on link "Produtos" at bounding box center [47, 203] width 89 height 14
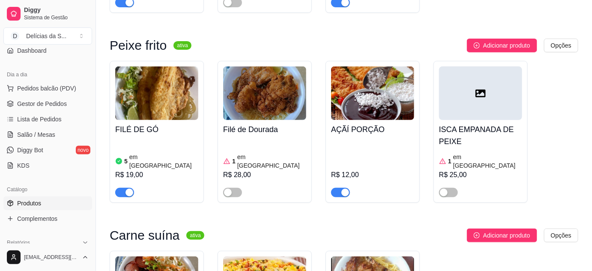
scroll to position [1246, 0]
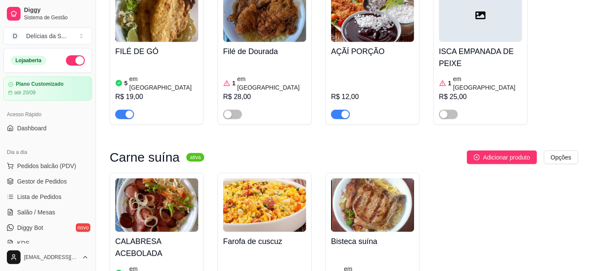
scroll to position [78, 0]
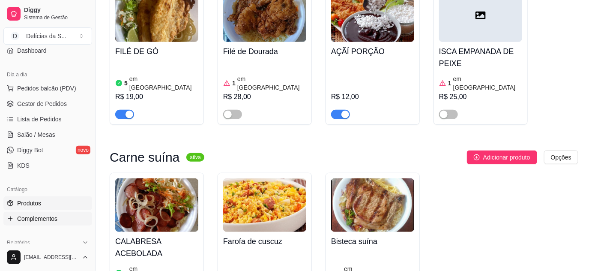
click at [43, 215] on span "Complementos" at bounding box center [37, 218] width 40 height 9
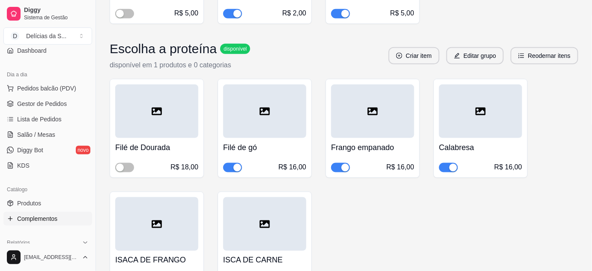
scroll to position [389, 0]
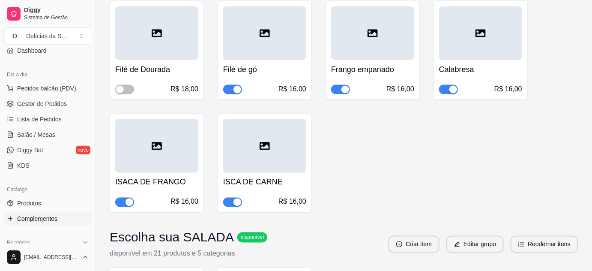
click at [448, 89] on button "button" at bounding box center [448, 89] width 19 height 9
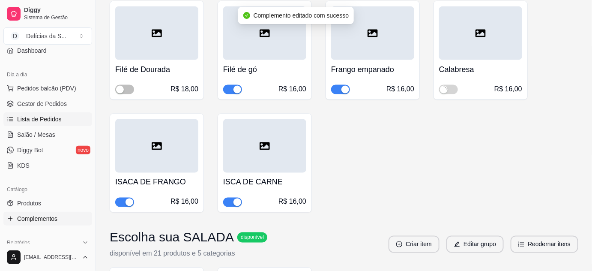
scroll to position [0, 0]
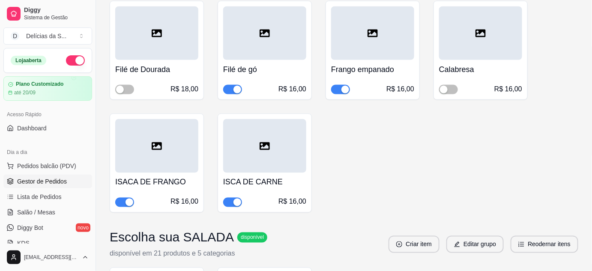
click at [59, 182] on span "Gestor de Pedidos" at bounding box center [42, 181] width 50 height 9
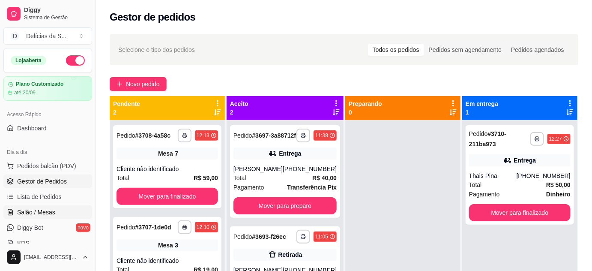
click at [39, 211] on span "Salão / Mesas" at bounding box center [36, 212] width 38 height 9
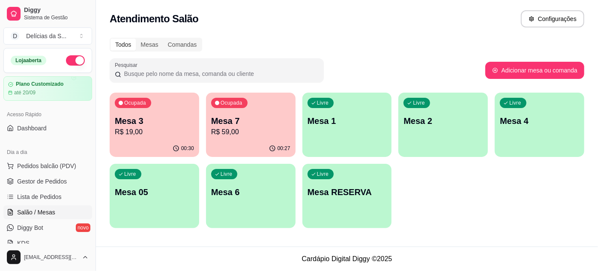
click at [225, 127] on p "R$ 59,00" at bounding box center [250, 132] width 79 height 10
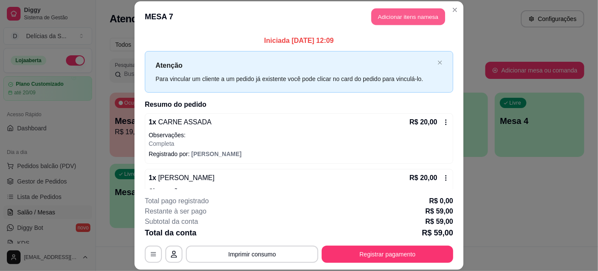
click at [428, 17] on button "Adicionar itens na mesa" at bounding box center [408, 17] width 74 height 17
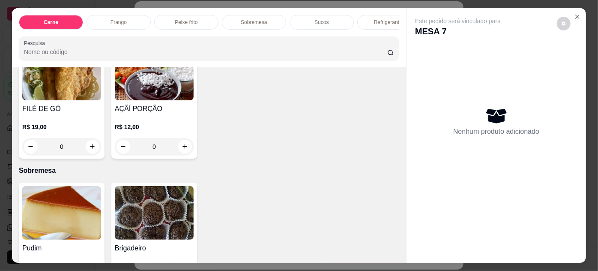
scroll to position [701, 0]
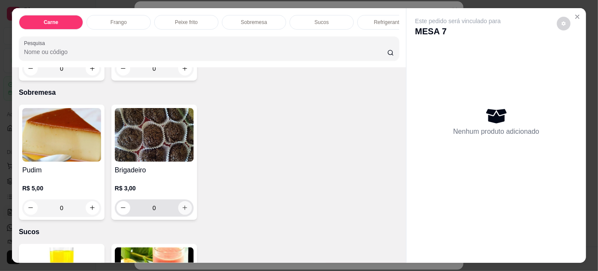
click at [182, 211] on icon "increase-product-quantity" at bounding box center [185, 207] width 6 height 6
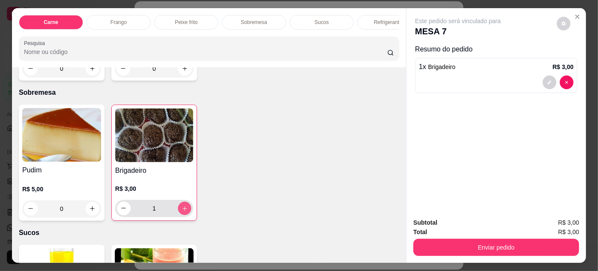
click at [182, 210] on icon "increase-product-quantity" at bounding box center [184, 208] width 4 height 4
type input "3"
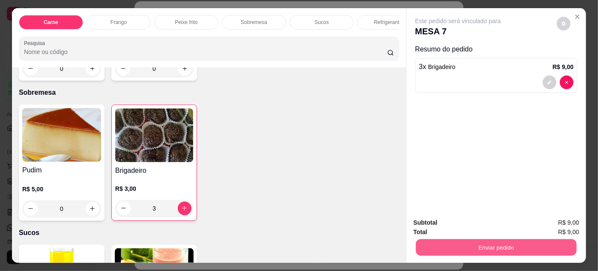
click at [427, 244] on button "Enviar pedido" at bounding box center [496, 247] width 161 height 17
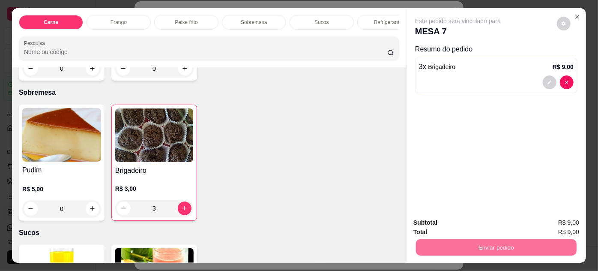
click at [443, 220] on button "Não registrar e enviar pedido" at bounding box center [467, 223] width 89 height 16
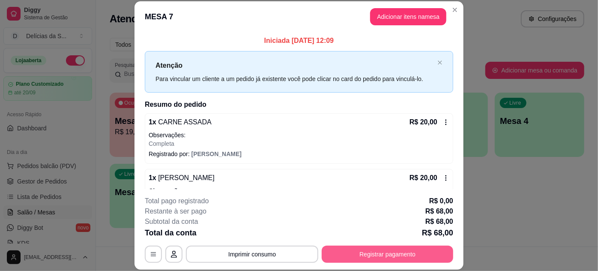
click at [386, 251] on button "Registrar pagamento" at bounding box center [387, 253] width 131 height 17
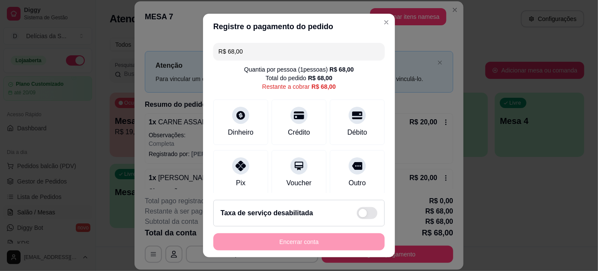
click at [292, 56] on input "R$ 68,00" at bounding box center [298, 51] width 161 height 17
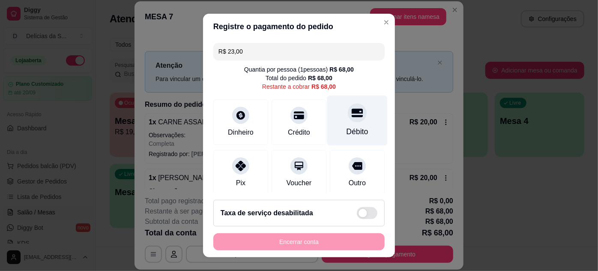
click at [330, 120] on div "Débito" at bounding box center [357, 120] width 60 height 50
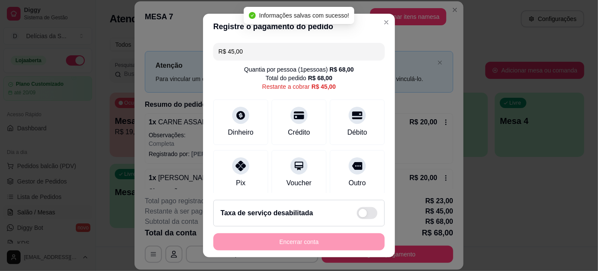
click at [293, 57] on input "R$ 45,00" at bounding box center [298, 51] width 161 height 17
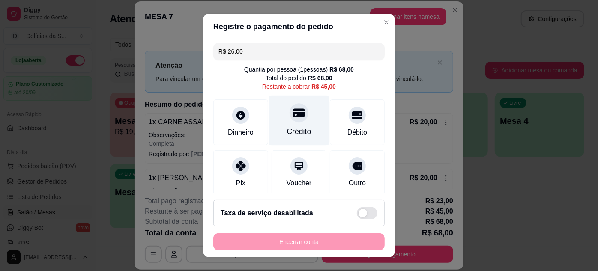
click at [287, 127] on div "Crédito" at bounding box center [299, 131] width 24 height 11
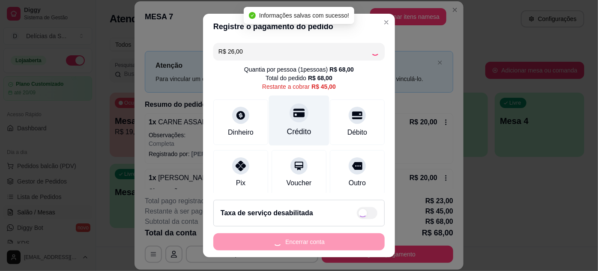
type input "R$ 19,00"
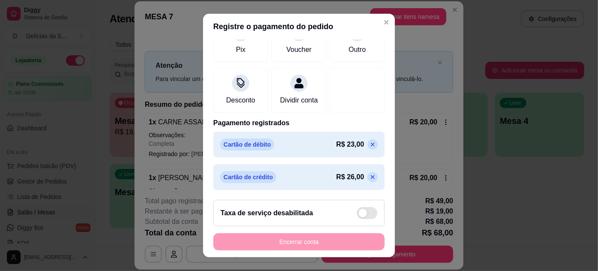
scroll to position [0, 0]
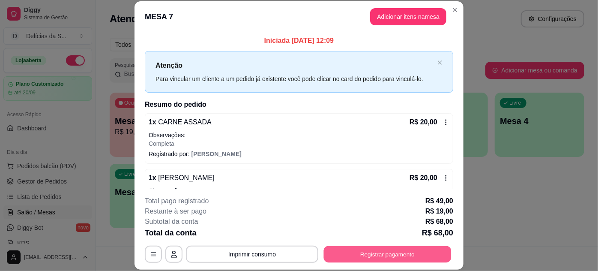
click at [370, 254] on button "Registrar pagamento" at bounding box center [388, 253] width 128 height 17
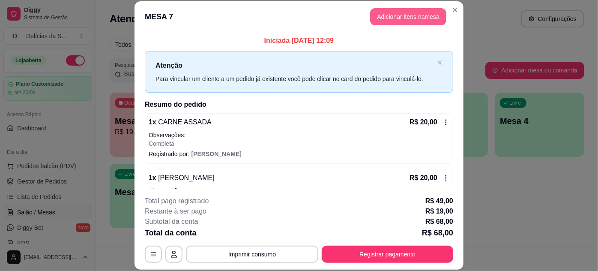
click at [391, 18] on button "Adicionar itens na mesa" at bounding box center [408, 16] width 76 height 17
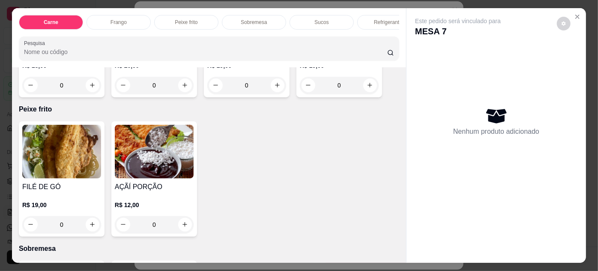
scroll to position [623, 0]
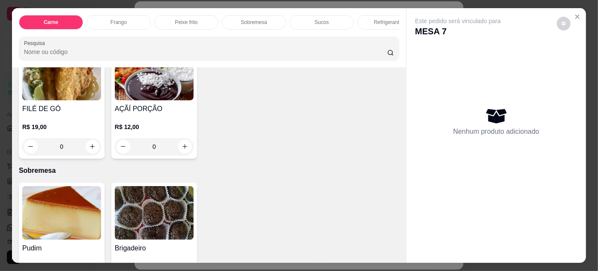
click at [173, 203] on img at bounding box center [154, 213] width 79 height 54
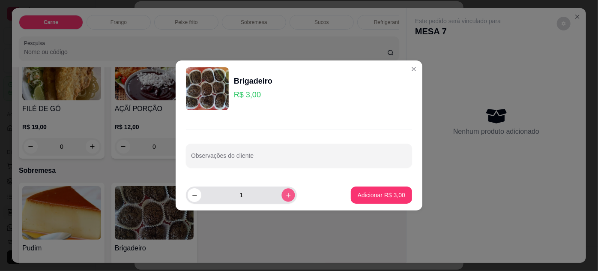
click at [285, 197] on button "increase-product-quantity" at bounding box center [287, 194] width 13 height 13
type input "2"
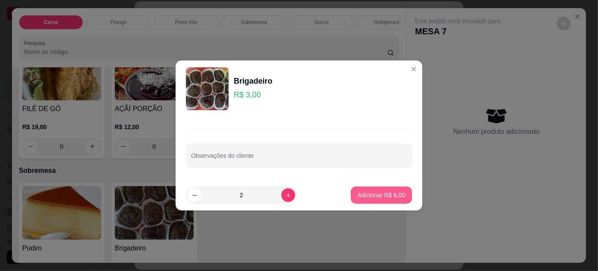
click at [362, 201] on button "Adicionar R$ 6,00" at bounding box center [381, 194] width 61 height 17
type input "2"
click at [362, 201] on div "Pudim R$ 5,00 0 Brigadeiro R$ 3,00 2" at bounding box center [209, 239] width 380 height 115
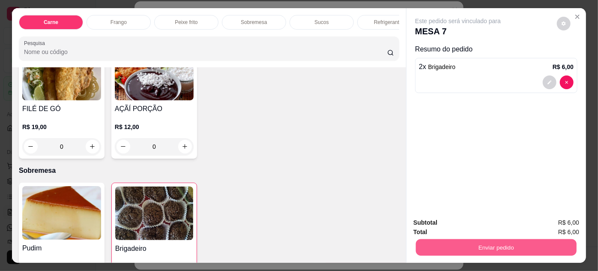
click at [445, 243] on button "Enviar pedido" at bounding box center [496, 247] width 161 height 17
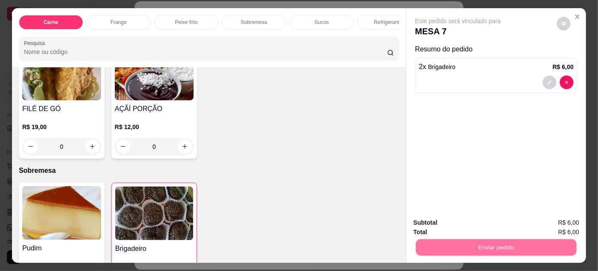
click at [435, 227] on button "Não registrar e enviar pedido" at bounding box center [468, 223] width 86 height 16
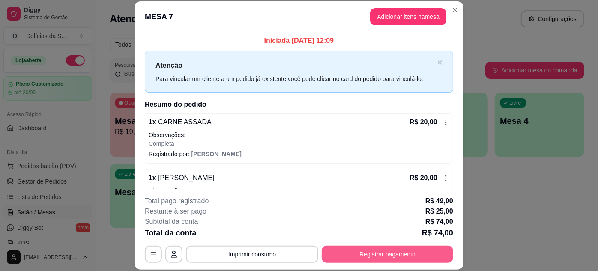
click at [380, 253] on button "Registrar pagamento" at bounding box center [387, 253] width 131 height 17
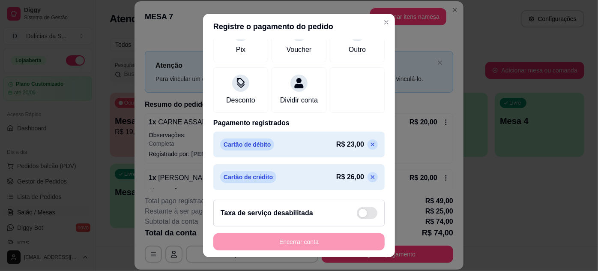
scroll to position [0, 0]
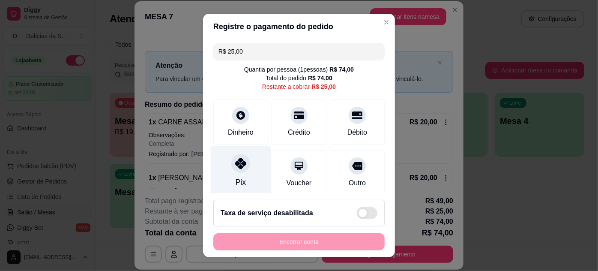
click at [250, 182] on div "Pix" at bounding box center [241, 171] width 60 height 50
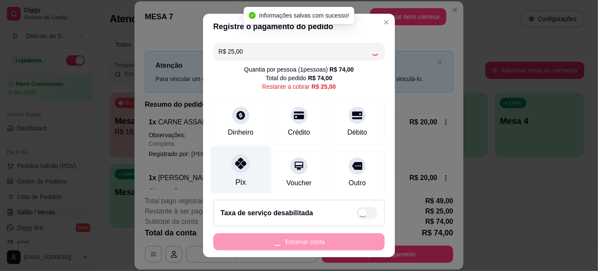
type input "R$ 0,00"
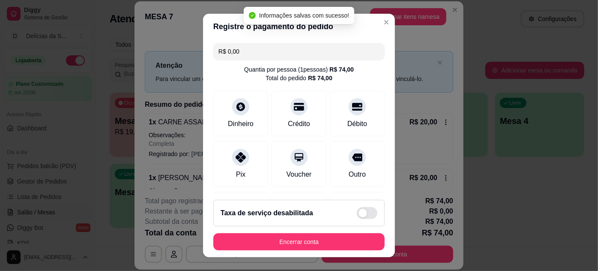
scroll to position [167, 0]
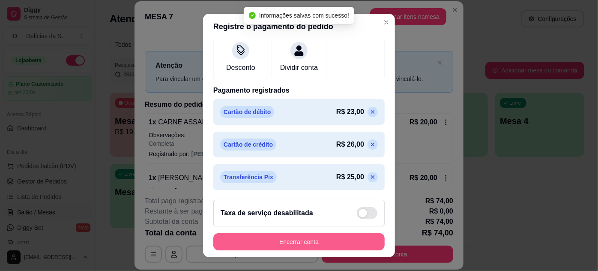
click at [316, 241] on button "Encerrar conta" at bounding box center [298, 241] width 171 height 17
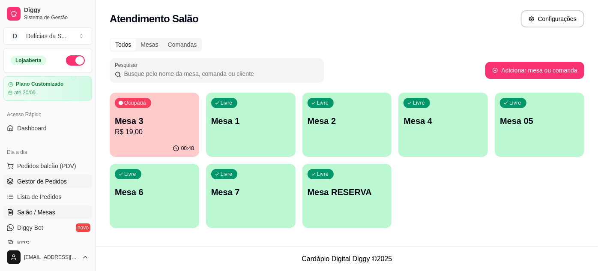
click at [36, 178] on span "Gestor de Pedidos" at bounding box center [42, 181] width 50 height 9
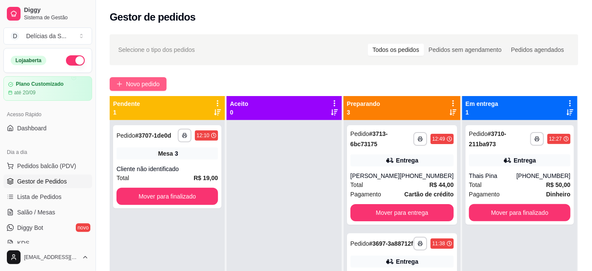
click at [141, 84] on span "Novo pedido" at bounding box center [143, 83] width 34 height 9
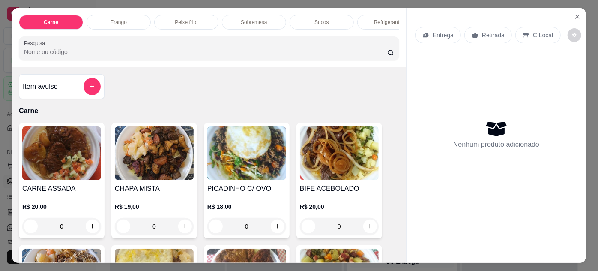
click at [67, 164] on img at bounding box center [61, 153] width 79 height 54
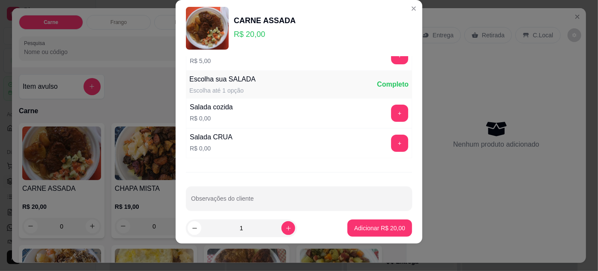
scroll to position [85, 0]
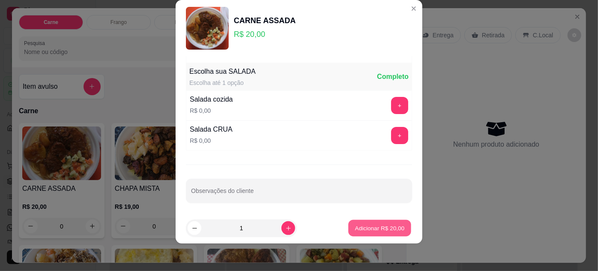
click at [367, 230] on p "Adicionar R$ 20,00" at bounding box center [380, 228] width 50 height 8
type input "1"
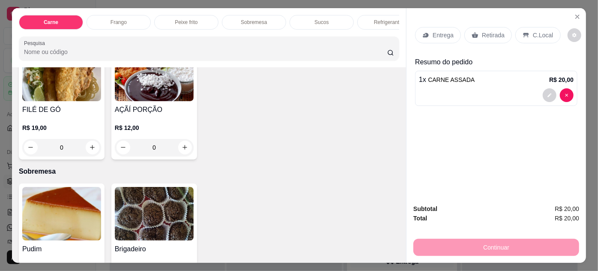
scroll to position [701, 0]
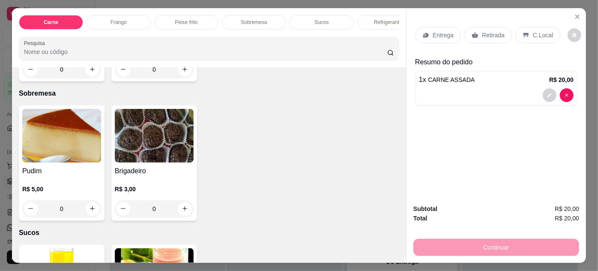
click at [166, 155] on img at bounding box center [154, 136] width 79 height 54
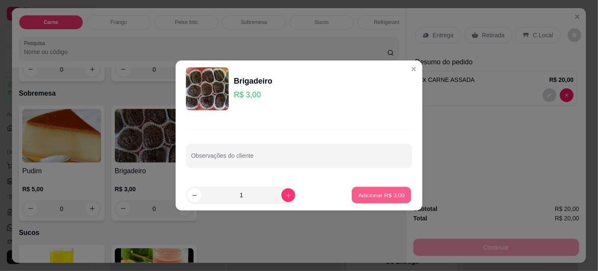
click at [364, 191] on p "Adicionar R$ 3,00" at bounding box center [381, 195] width 46 height 8
type input "1"
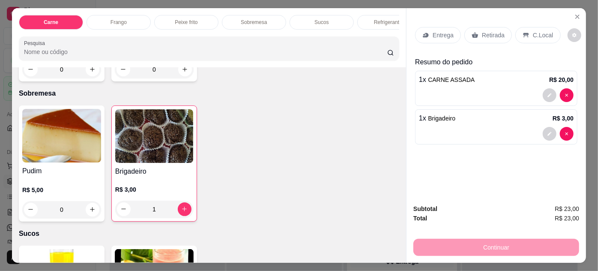
click at [474, 32] on icon at bounding box center [475, 35] width 6 height 6
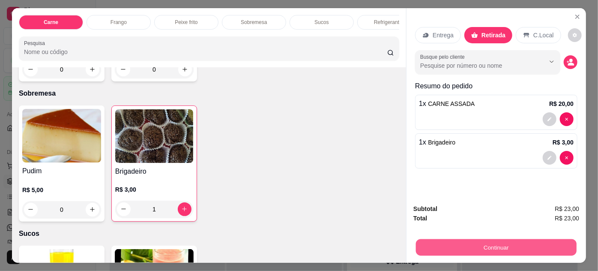
click at [478, 243] on button "Continuar" at bounding box center [496, 247] width 161 height 17
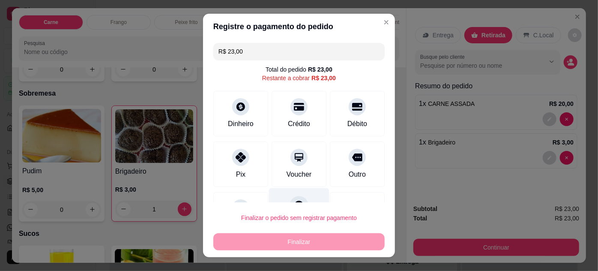
scroll to position [37, 0]
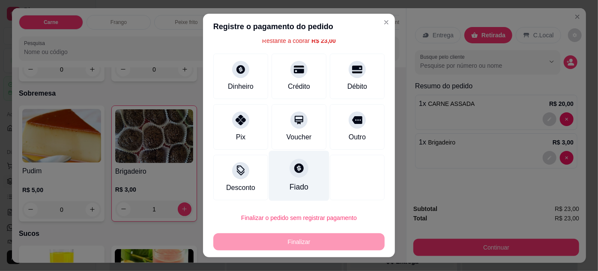
click at [289, 171] on div at bounding box center [298, 167] width 19 height 19
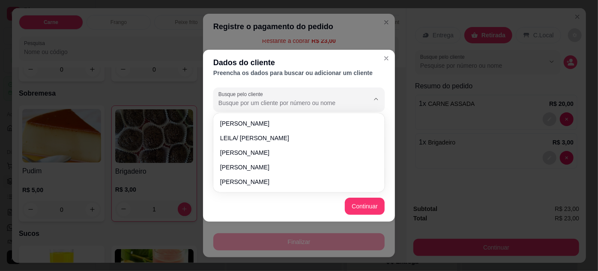
click at [333, 101] on input "Busque pelo cliente" at bounding box center [286, 102] width 137 height 9
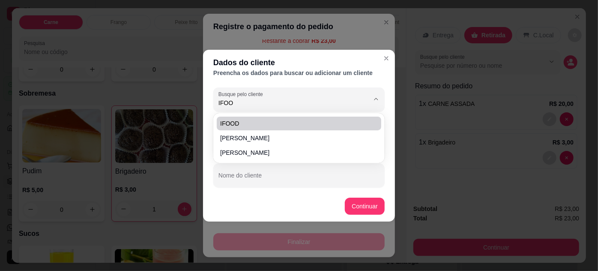
click at [282, 123] on span "IFOOD" at bounding box center [294, 123] width 149 height 9
type input "IFOOD"
type input "(00) 0000-00"
type input "IFOOD"
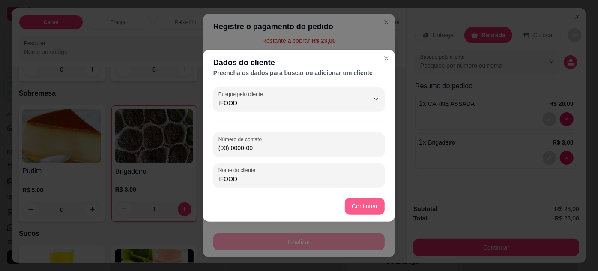
type input "IFOOD"
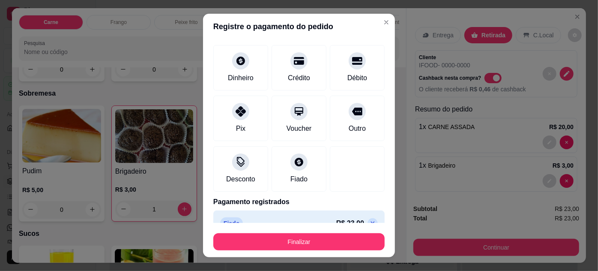
type input "R$ 0,00"
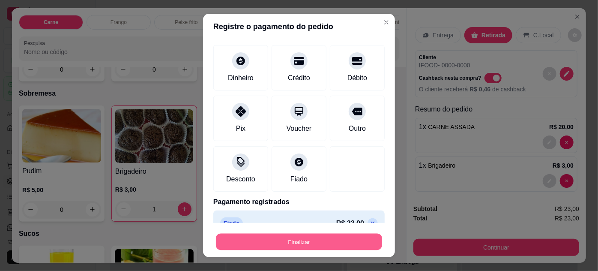
click at [319, 245] on button "Finalizar" at bounding box center [299, 241] width 166 height 17
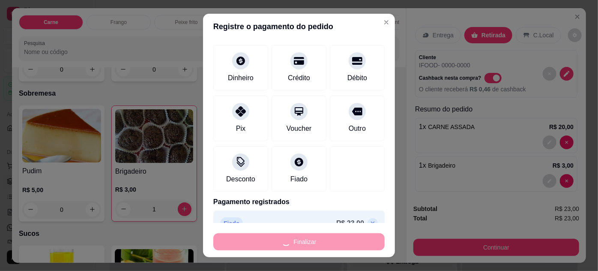
type input "0"
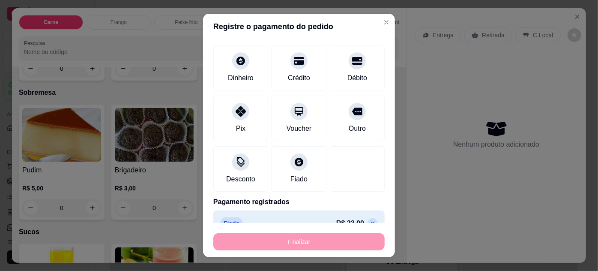
type input "-R$ 23,00"
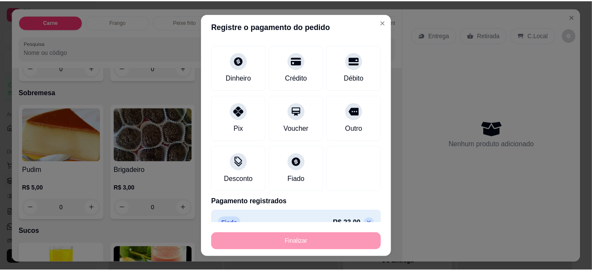
scroll to position [700, 0]
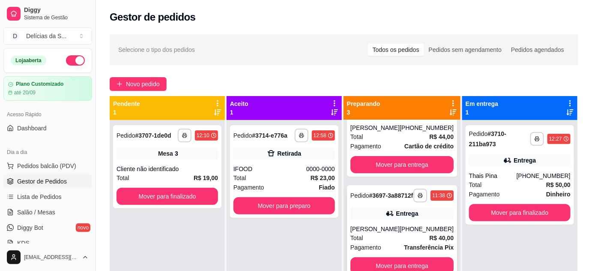
scroll to position [24, 0]
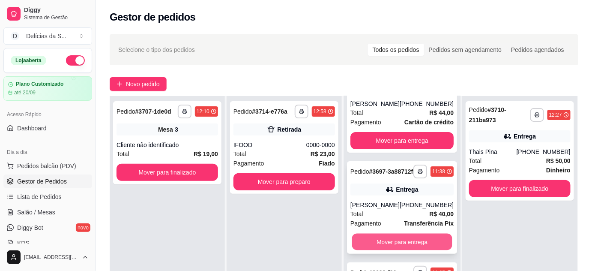
click at [409, 244] on button "Mover para entrega" at bounding box center [402, 241] width 100 height 17
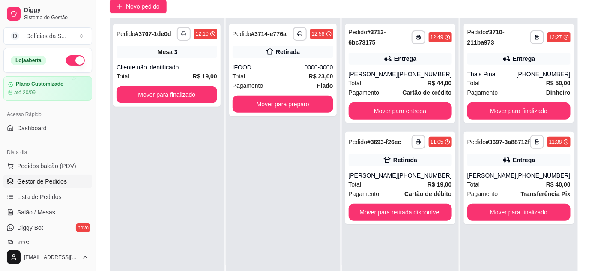
scroll to position [130, 0]
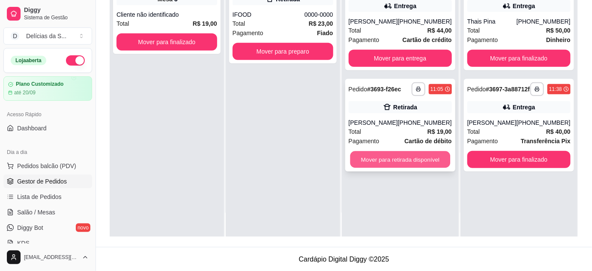
click at [421, 161] on button "Mover para retirada disponível" at bounding box center [400, 159] width 100 height 17
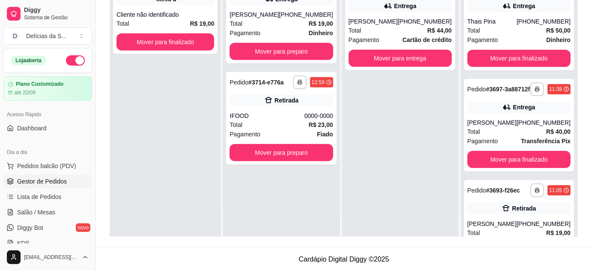
scroll to position [0, 0]
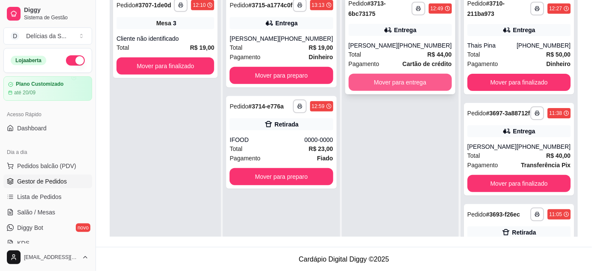
click at [379, 81] on button "Mover para entrega" at bounding box center [400, 82] width 103 height 17
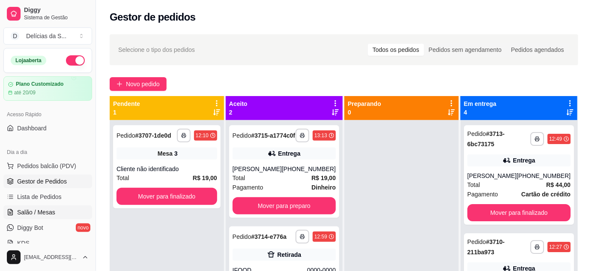
click at [42, 212] on span "Salão / Mesas" at bounding box center [36, 212] width 38 height 9
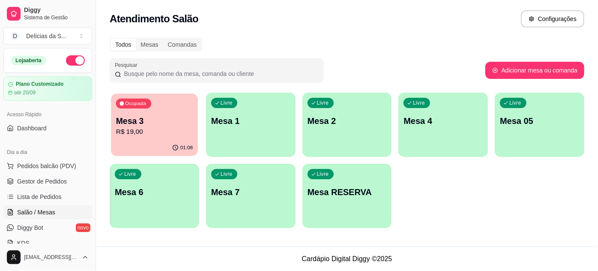
click at [176, 143] on div "01:08" at bounding box center [154, 148] width 87 height 16
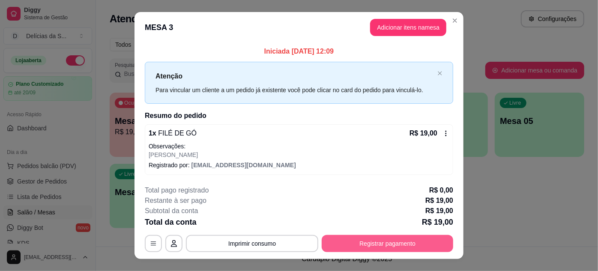
click at [380, 242] on button "Registrar pagamento" at bounding box center [387, 243] width 131 height 17
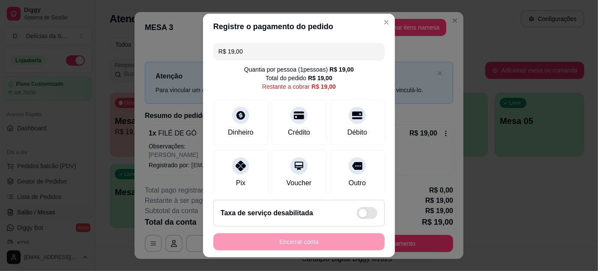
scroll to position [65, 0]
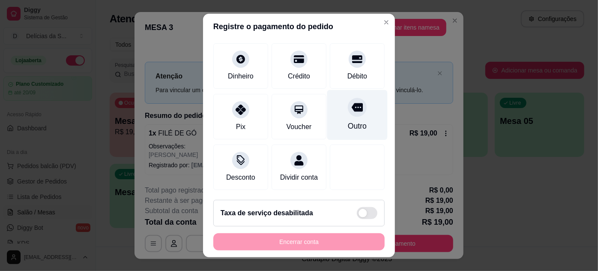
click at [348, 120] on div "Outro" at bounding box center [357, 125] width 19 height 11
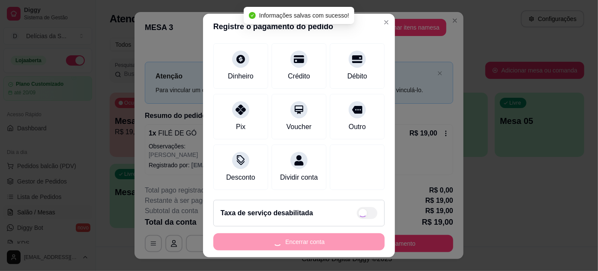
type input "R$ 0,00"
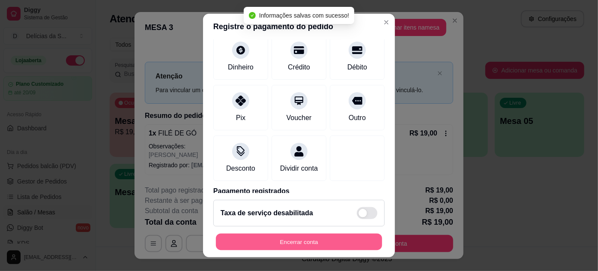
click at [334, 236] on button "Encerrar conta" at bounding box center [299, 241] width 166 height 17
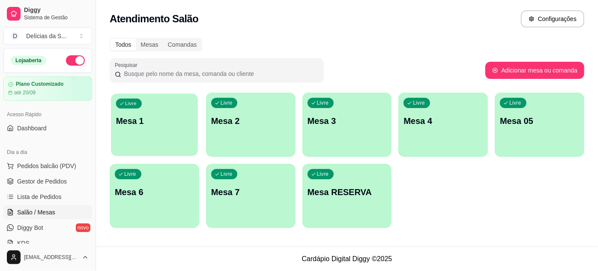
click at [153, 128] on div "Livre Mesa 1" at bounding box center [154, 119] width 87 height 52
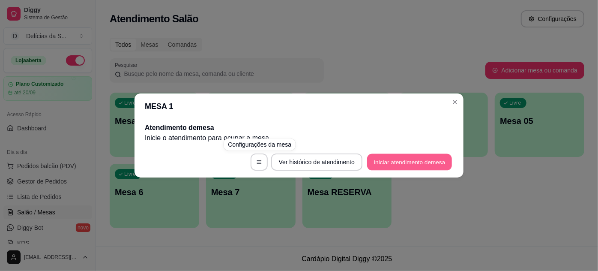
click at [404, 164] on button "Iniciar atendimento de mesa" at bounding box center [409, 162] width 85 height 17
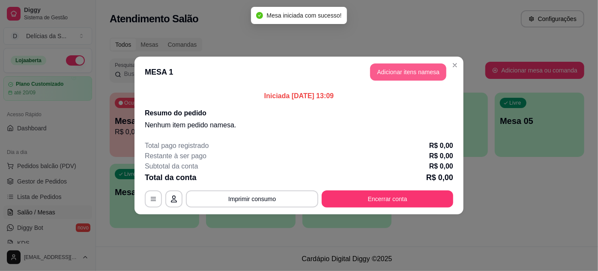
click at [411, 75] on button "Adicionar itens na mesa" at bounding box center [408, 71] width 76 height 17
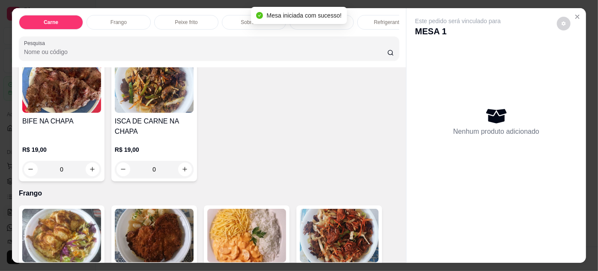
scroll to position [389, 0]
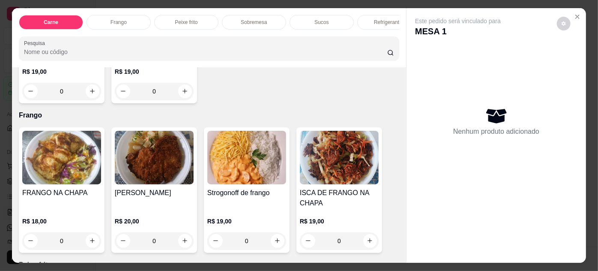
click at [221, 171] on img at bounding box center [246, 158] width 79 height 54
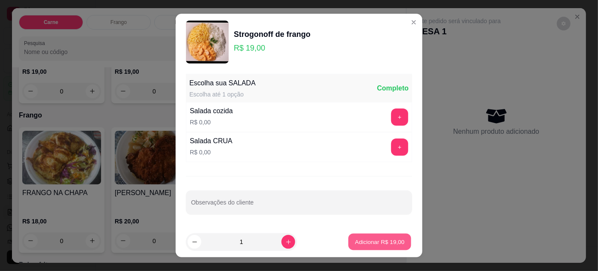
click at [372, 243] on p "Adicionar R$ 19,00" at bounding box center [380, 241] width 50 height 8
type input "1"
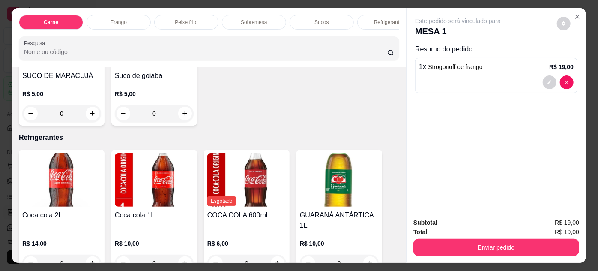
scroll to position [1012, 0]
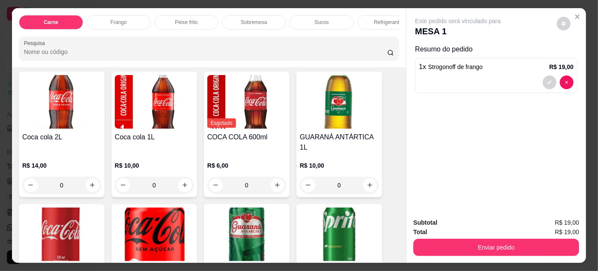
click at [70, 218] on img at bounding box center [61, 234] width 79 height 54
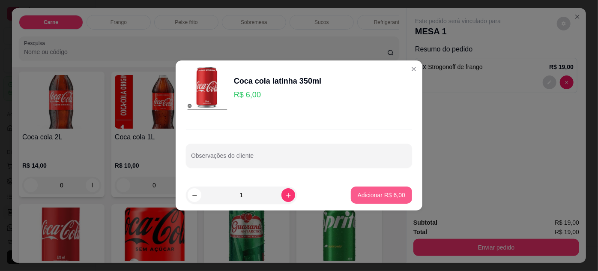
click at [360, 193] on p "Adicionar R$ 6,00" at bounding box center [382, 195] width 48 height 9
type input "1"
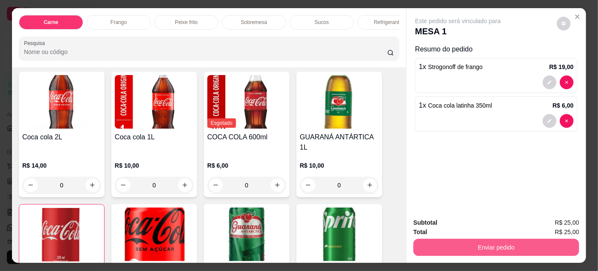
click at [484, 242] on button "Enviar pedido" at bounding box center [496, 247] width 166 height 17
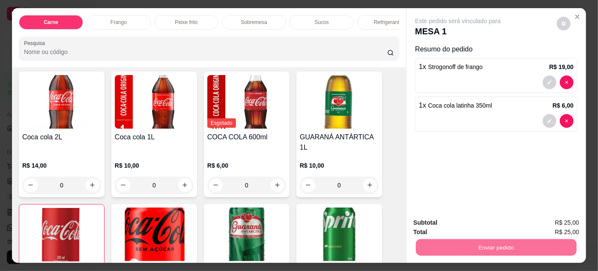
click at [466, 222] on button "Não registrar e enviar pedido" at bounding box center [467, 223] width 89 height 16
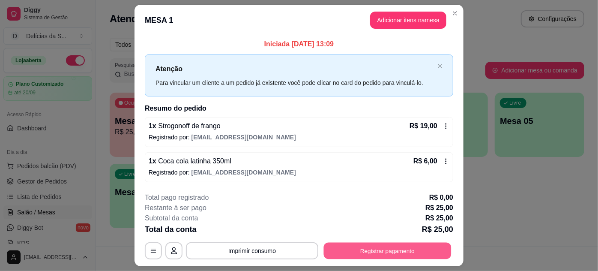
click at [403, 248] on button "Registrar pagamento" at bounding box center [388, 250] width 128 height 17
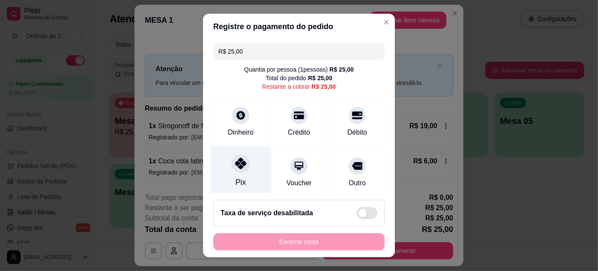
click at [231, 164] on div at bounding box center [240, 163] width 19 height 19
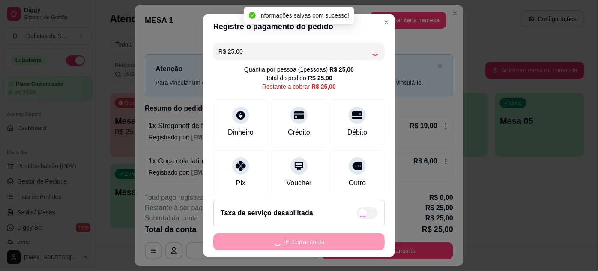
type input "R$ 0,00"
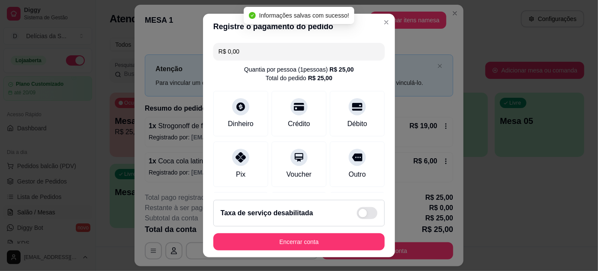
scroll to position [101, 0]
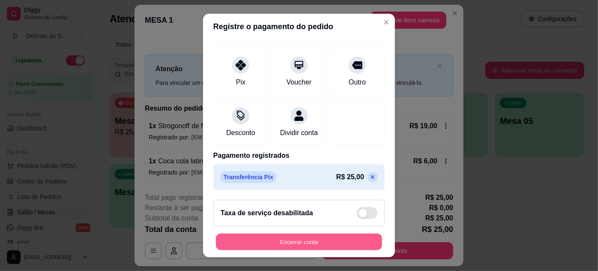
click at [238, 240] on button "Encerrar conta" at bounding box center [299, 241] width 166 height 17
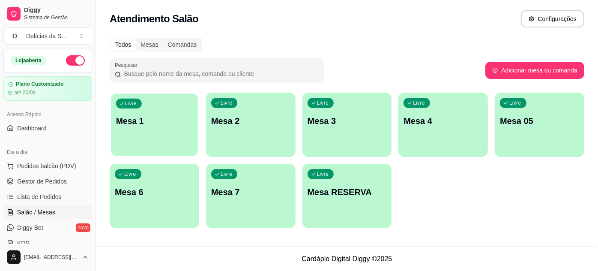
click at [171, 112] on div "Livre Mesa 1" at bounding box center [154, 119] width 87 height 52
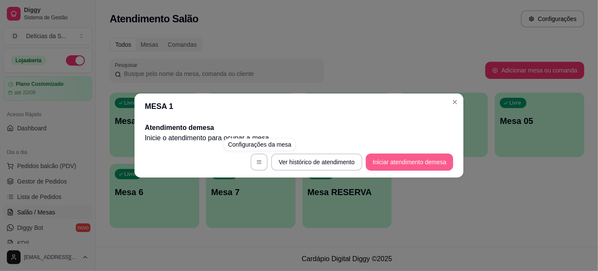
click at [397, 165] on button "Iniciar atendimento de mesa" at bounding box center [409, 161] width 87 height 17
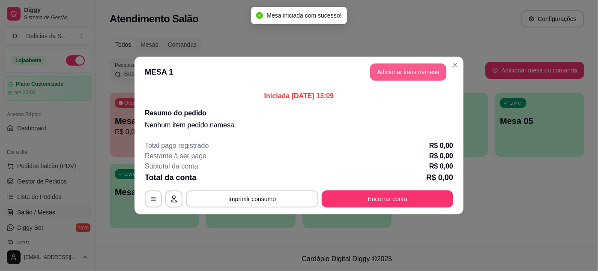
click at [403, 76] on button "Adicionar itens na mesa" at bounding box center [408, 71] width 76 height 17
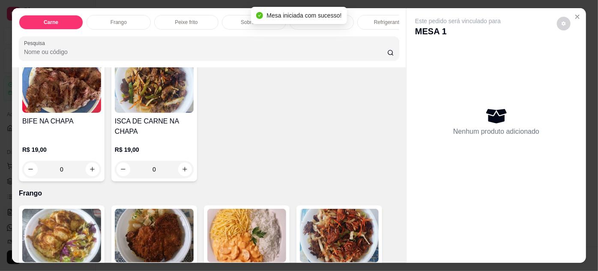
scroll to position [389, 0]
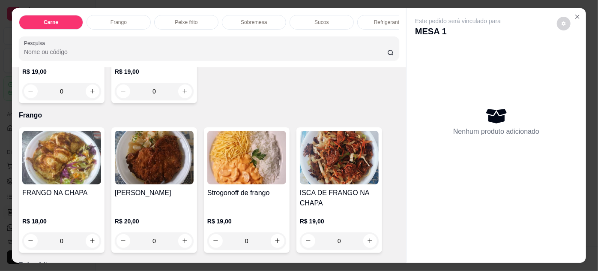
click at [231, 173] on img at bounding box center [246, 158] width 79 height 54
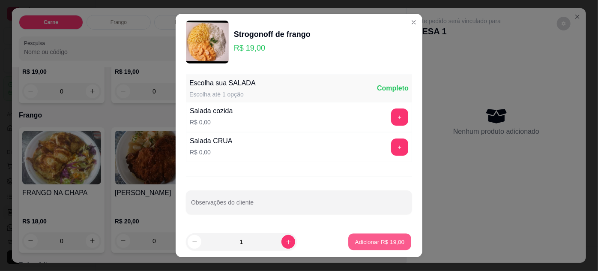
click at [371, 242] on p "Adicionar R$ 19,00" at bounding box center [380, 241] width 50 height 8
type input "1"
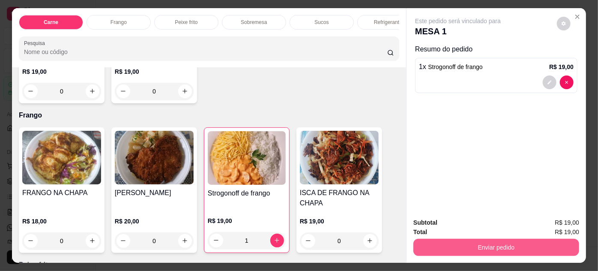
click at [426, 240] on button "Enviar pedido" at bounding box center [496, 247] width 166 height 17
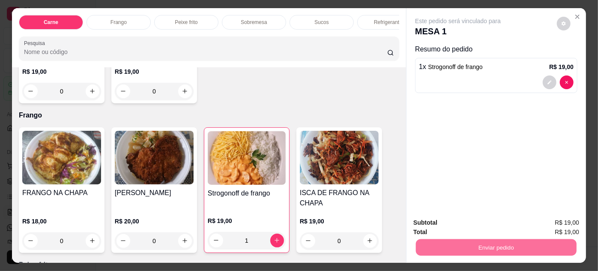
click at [438, 219] on button "Não registrar e enviar pedido" at bounding box center [468, 223] width 86 height 16
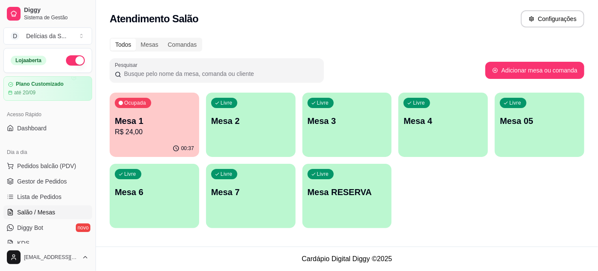
click at [151, 134] on p "R$ 24,00" at bounding box center [154, 132] width 79 height 10
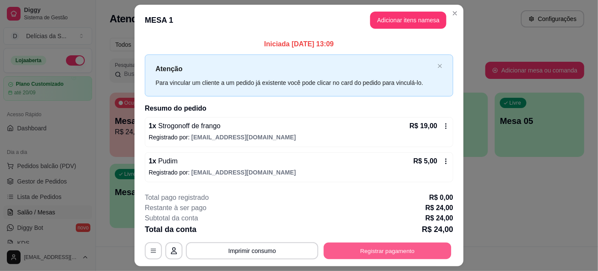
click at [387, 251] on button "Registrar pagamento" at bounding box center [388, 250] width 128 height 17
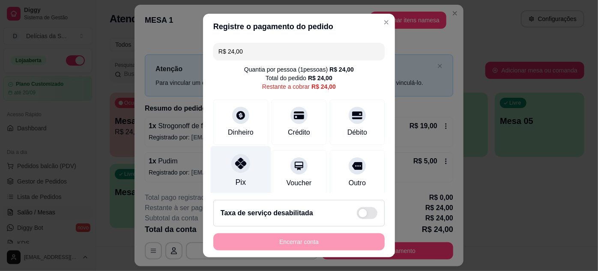
click at [239, 173] on div "Pix" at bounding box center [241, 171] width 60 height 50
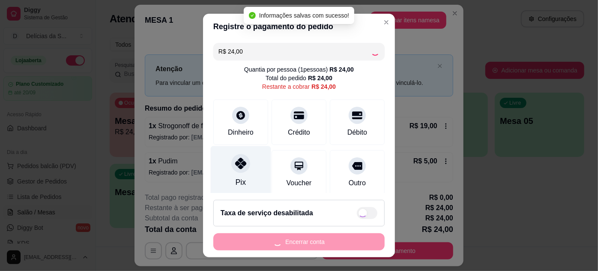
type input "R$ 0,00"
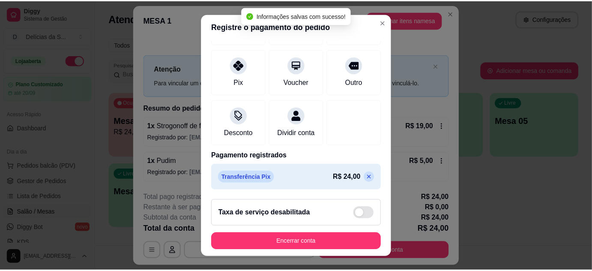
scroll to position [14, 0]
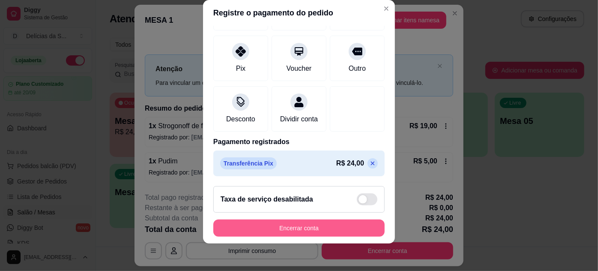
click at [331, 226] on button "Encerrar conta" at bounding box center [298, 227] width 171 height 17
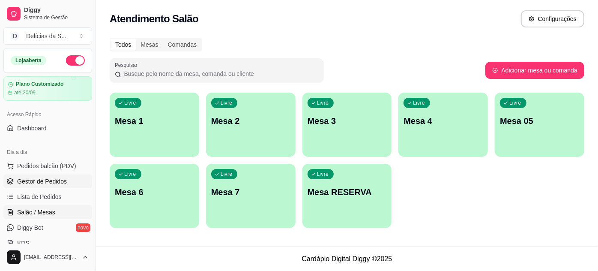
click at [39, 179] on span "Gestor de Pedidos" at bounding box center [42, 181] width 50 height 9
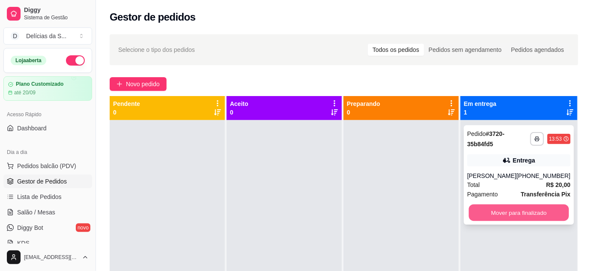
click at [484, 211] on button "Mover para finalizado" at bounding box center [518, 212] width 100 height 17
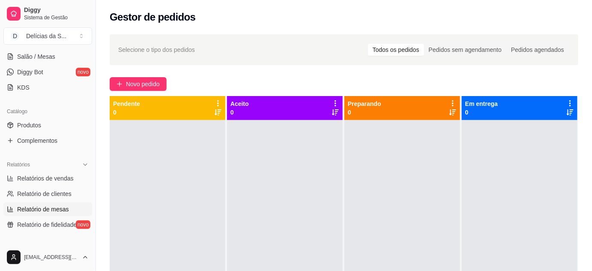
scroll to position [233, 0]
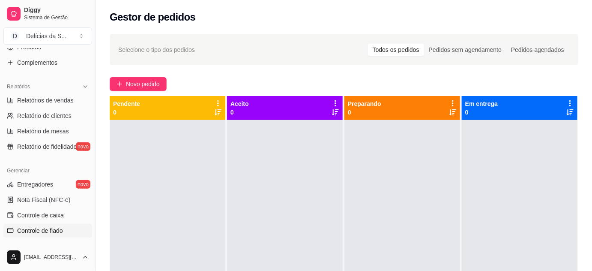
click at [57, 229] on span "Controle de fiado" at bounding box center [40, 230] width 46 height 9
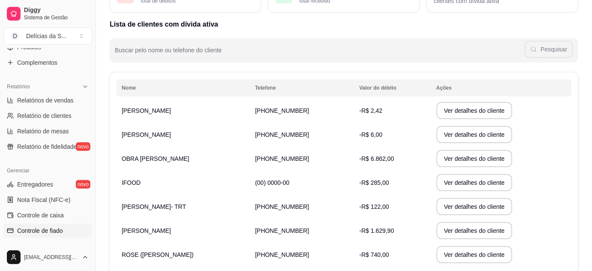
scroll to position [131, 0]
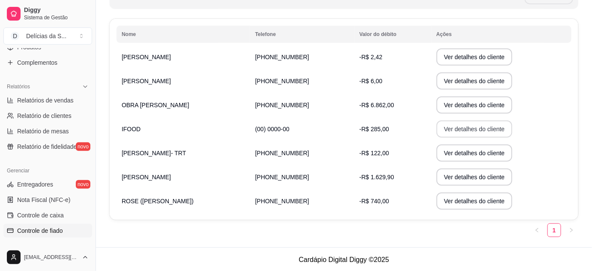
click at [450, 131] on button "Ver detalhes do cliente" at bounding box center [474, 128] width 76 height 17
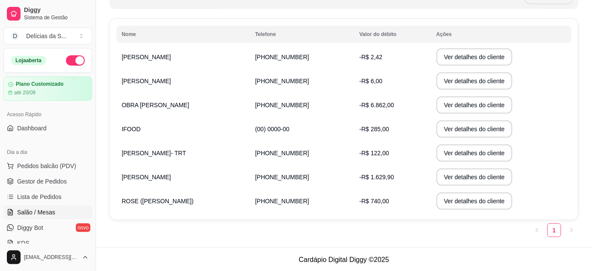
scroll to position [54, 0]
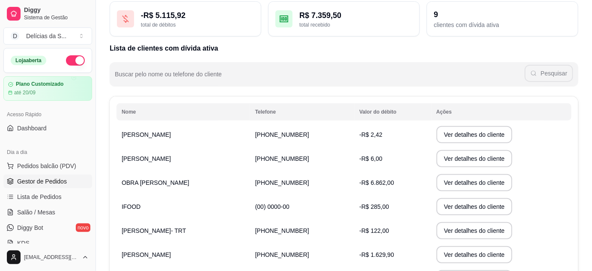
click at [55, 179] on span "Gestor de Pedidos" at bounding box center [42, 181] width 50 height 9
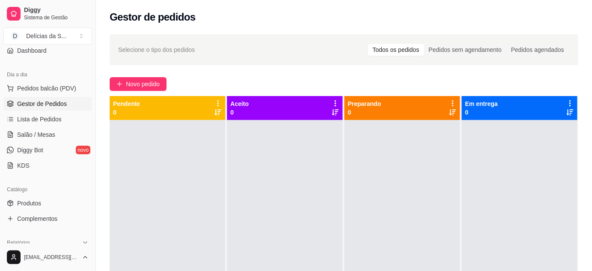
scroll to position [155, 0]
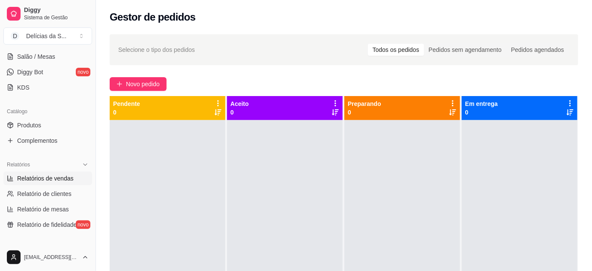
click at [48, 178] on span "Relatórios de vendas" at bounding box center [45, 178] width 57 height 9
select select "ALL"
select select "0"
